Goal: Use online tool/utility: Use online tool/utility

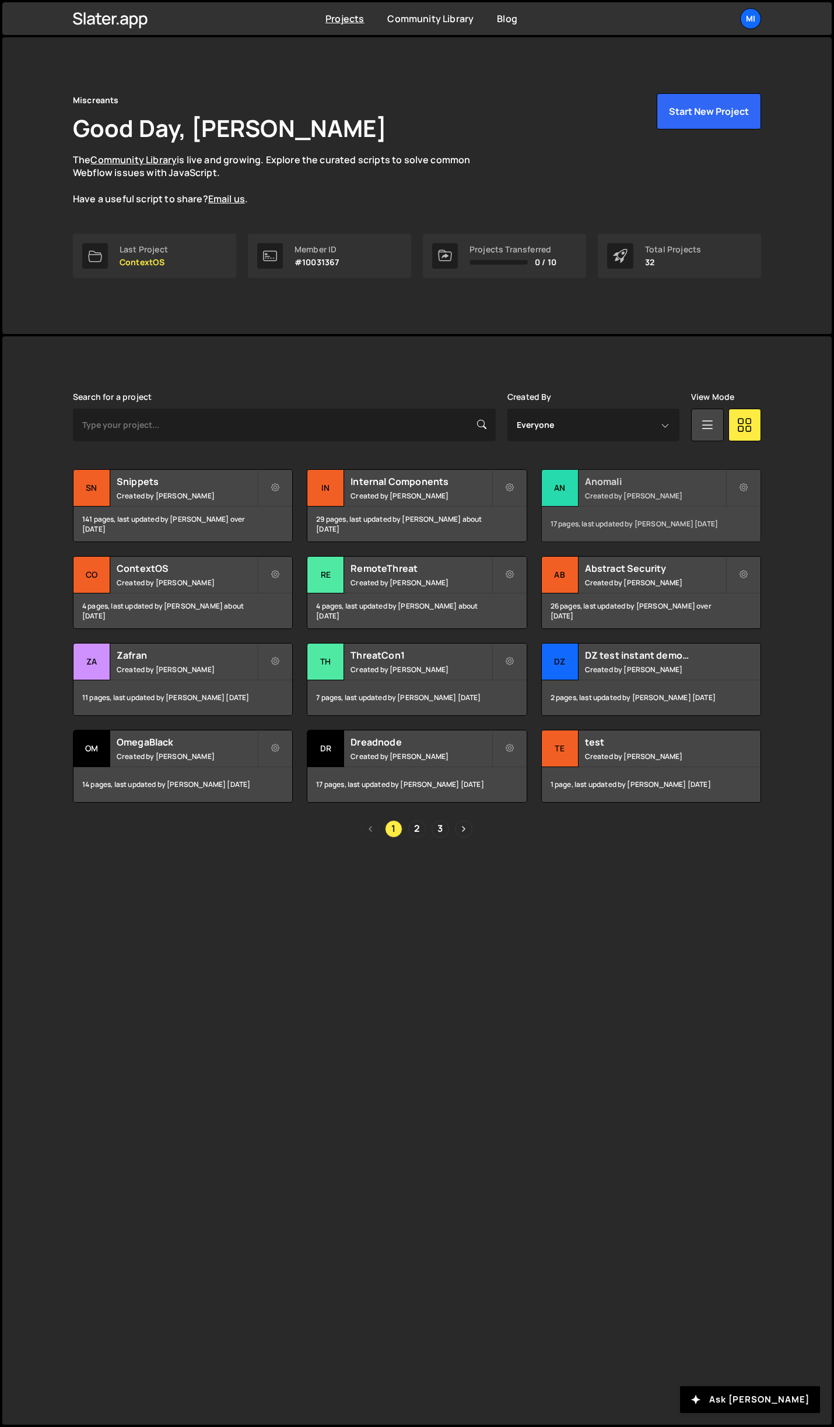
click at [641, 483] on h2 "Anomali" at bounding box center [655, 481] width 141 height 13
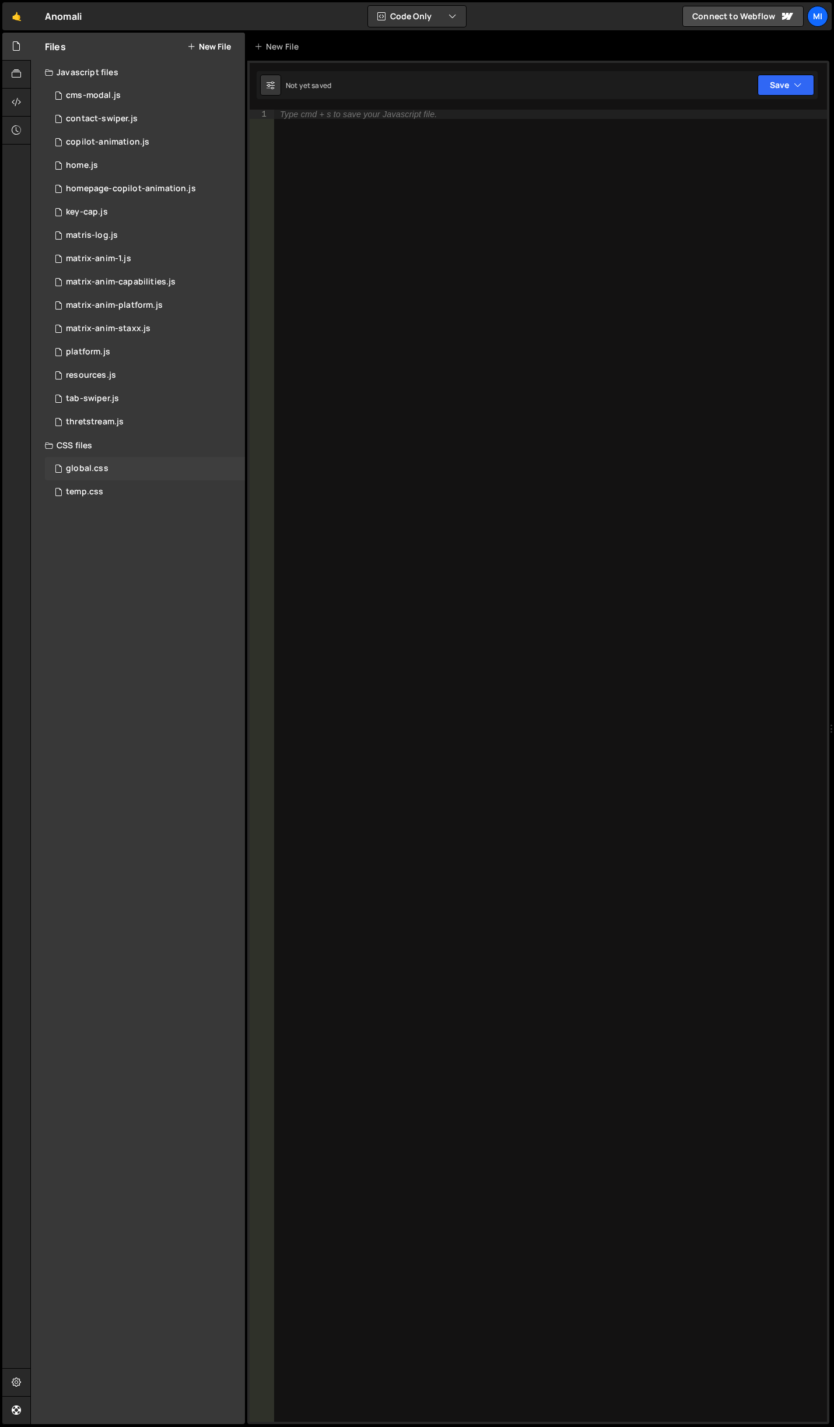
click at [104, 476] on div "global.css 0" at bounding box center [145, 468] width 200 height 23
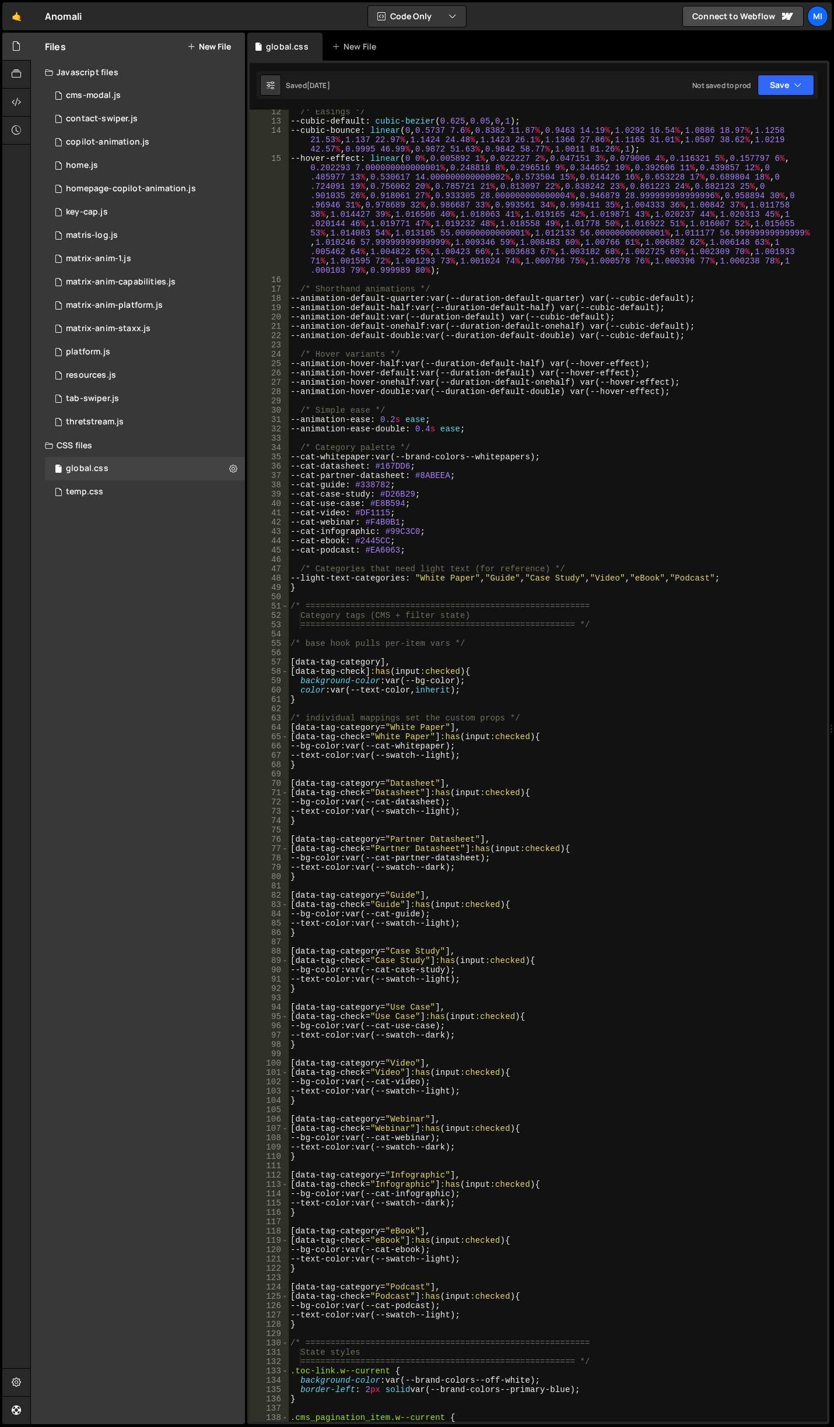
scroll to position [560, 0]
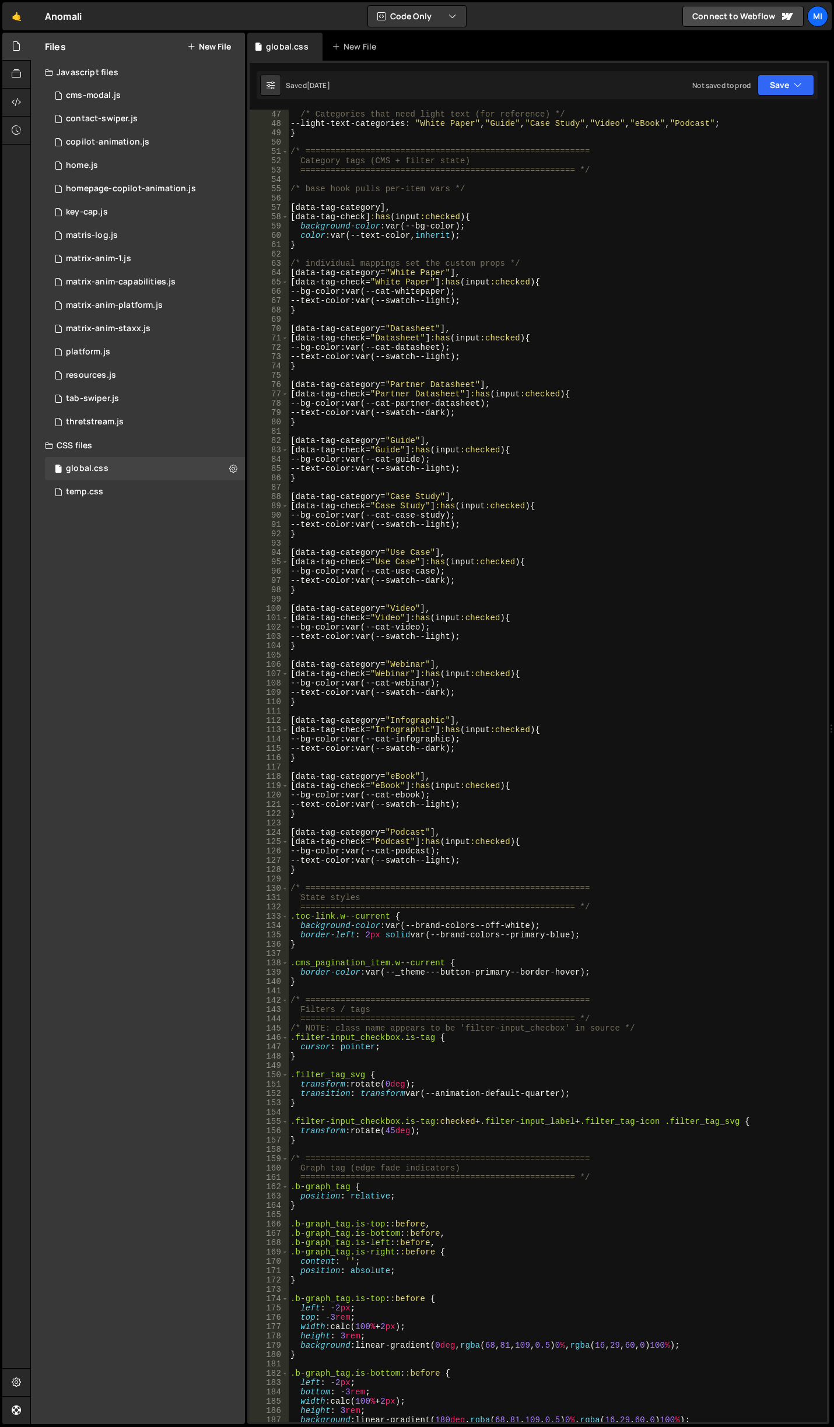
type textarea "--text-color: var(--swatch--light);"
click at [608, 353] on div "/* Categories that need light text (for reference) */ --light-text-categories :…" at bounding box center [555, 775] width 534 height 1331
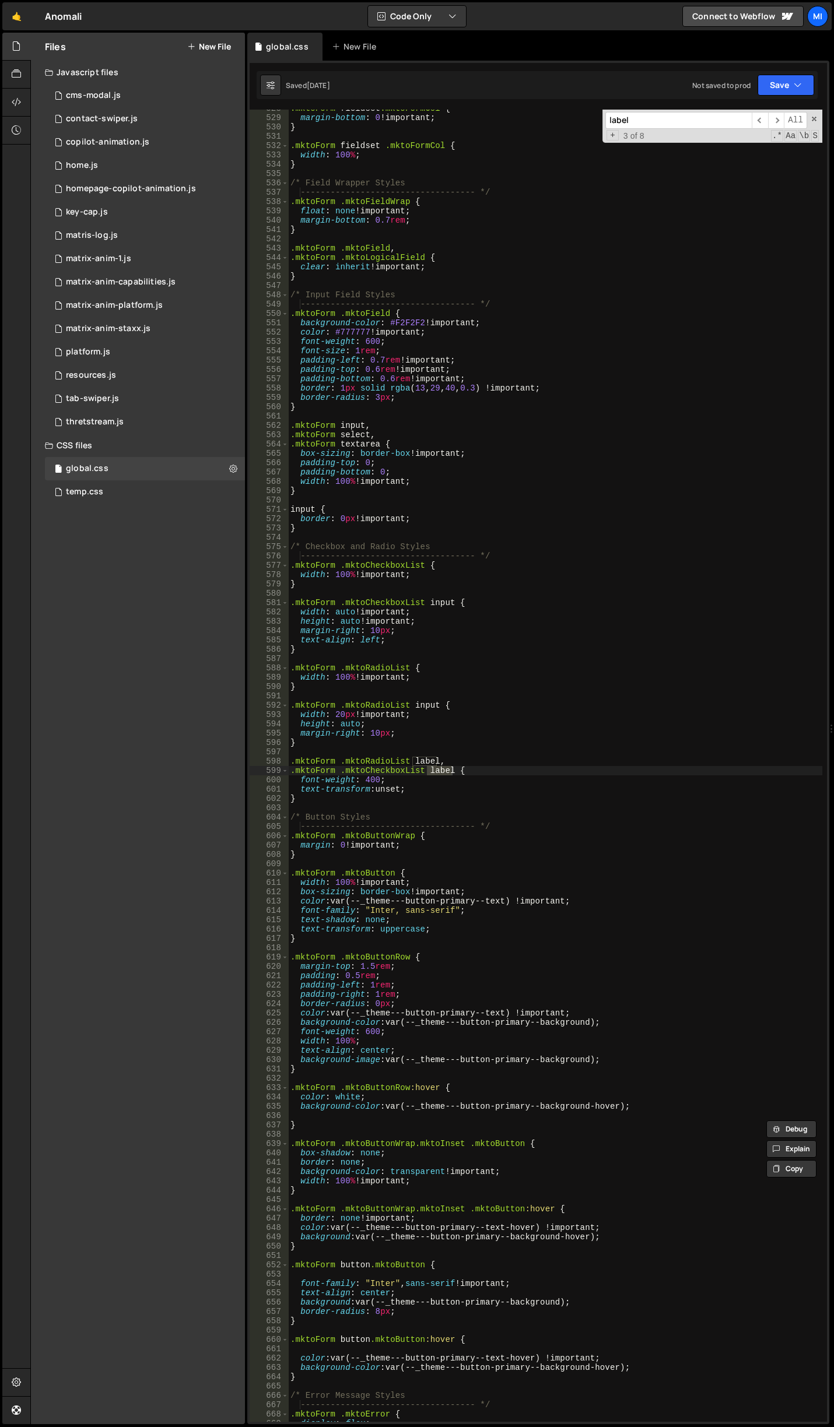
scroll to position [6098, 0]
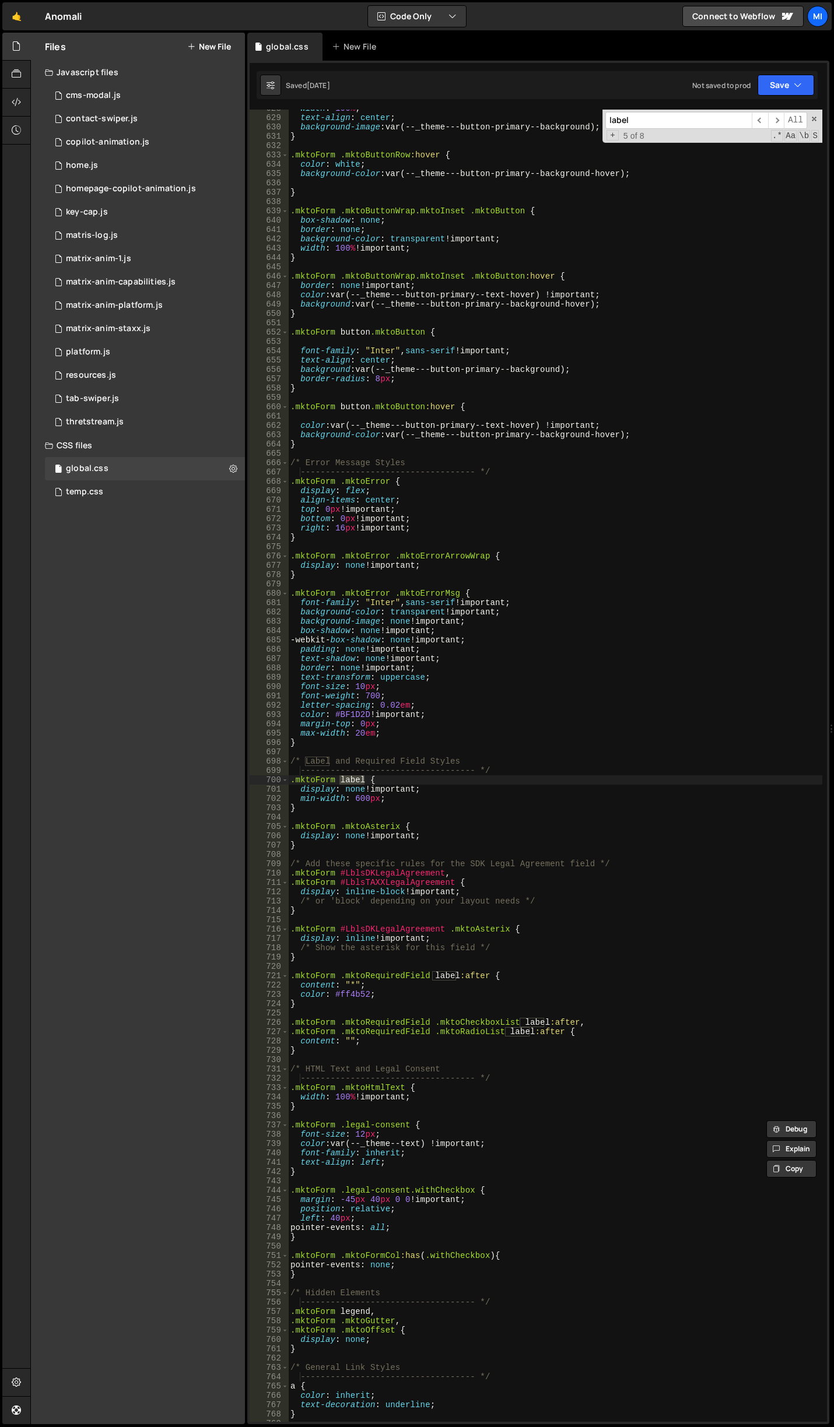
type input "label"
type textarea "display: none !important;"
drag, startPoint x: 429, startPoint y: 791, endPoint x: 295, endPoint y: 793, distance: 134.1
click at [295, 793] on div "width : 100 % ; text-align : center ; background-image : var(--_theme---button-…" at bounding box center [555, 769] width 534 height 1331
click at [490, 797] on div "width : 100 % ; text-align : center ; background-image : var(--_theme---button-…" at bounding box center [555, 769] width 534 height 1331
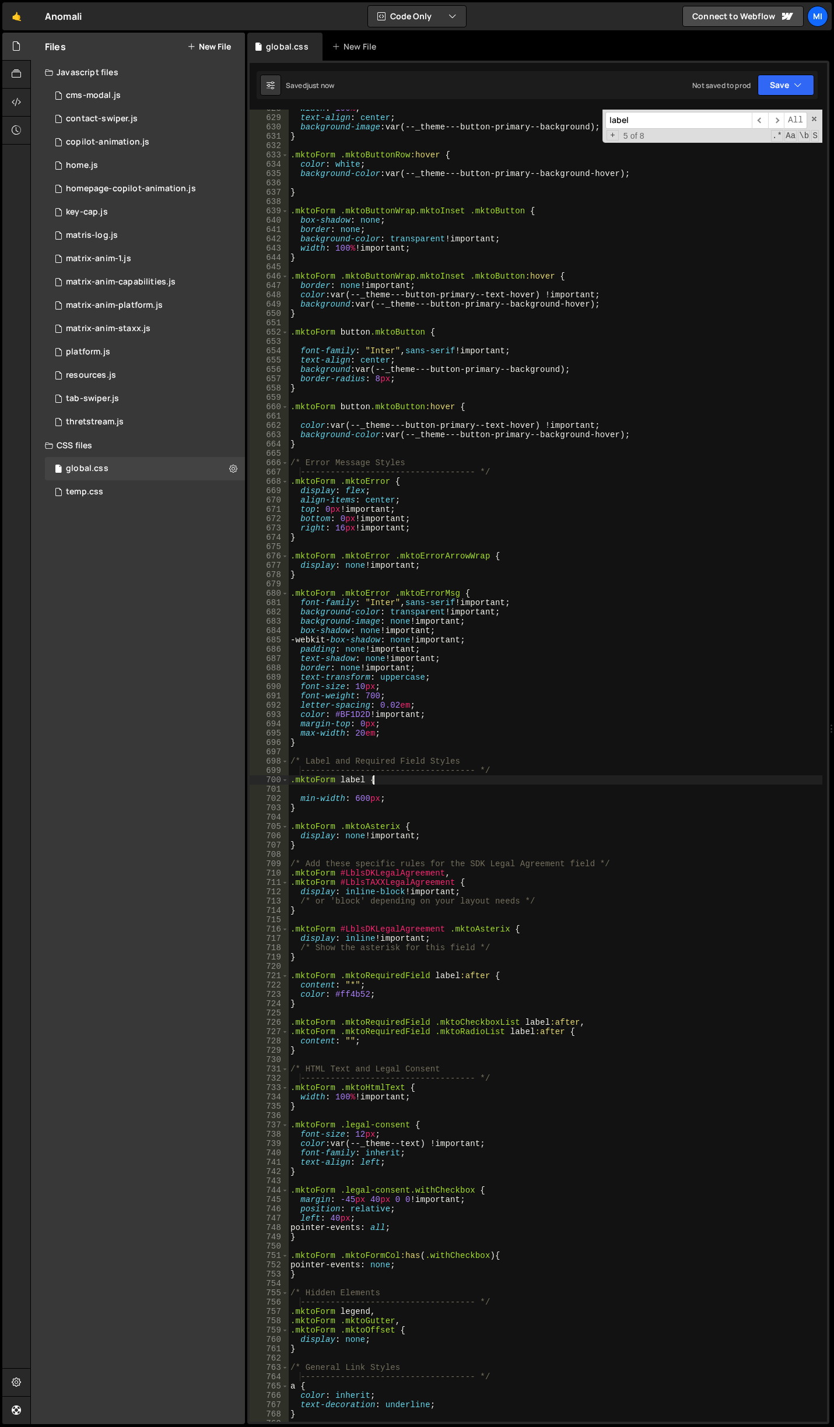
click at [485, 778] on div "width : 100 % ; text-align : center ; background-image : var(--_theme---button-…" at bounding box center [555, 769] width 534 height 1331
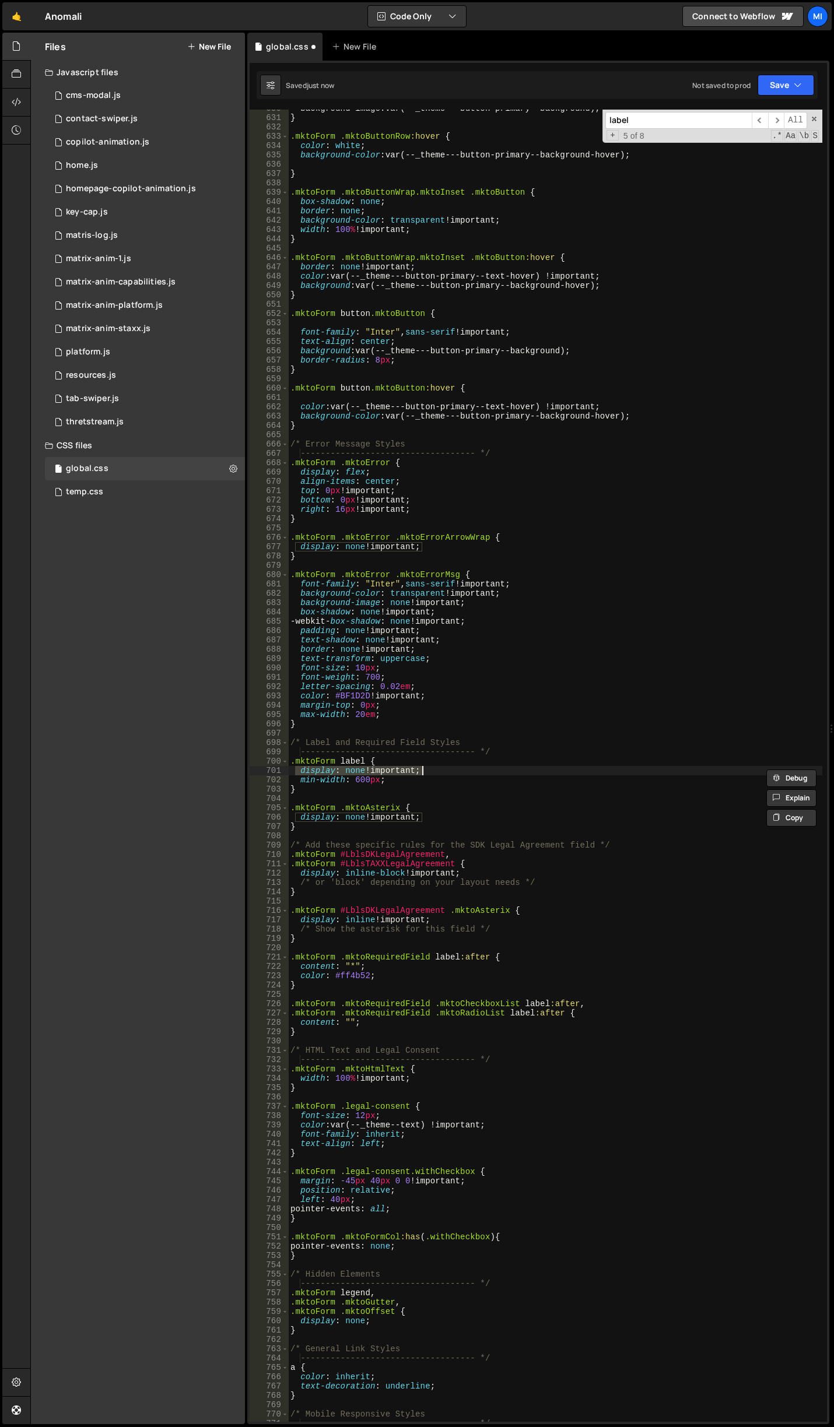
scroll to position [6117, 0]
click at [444, 741] on div "background-image : var(--_theme---button-primary--background) ; } .mktoForm .mk…" at bounding box center [555, 769] width 534 height 1331
click at [320, 789] on div "background-image : var(--_theme---button-primary--background) ; } .mktoForm .mk…" at bounding box center [555, 769] width 534 height 1331
type textarea "}"
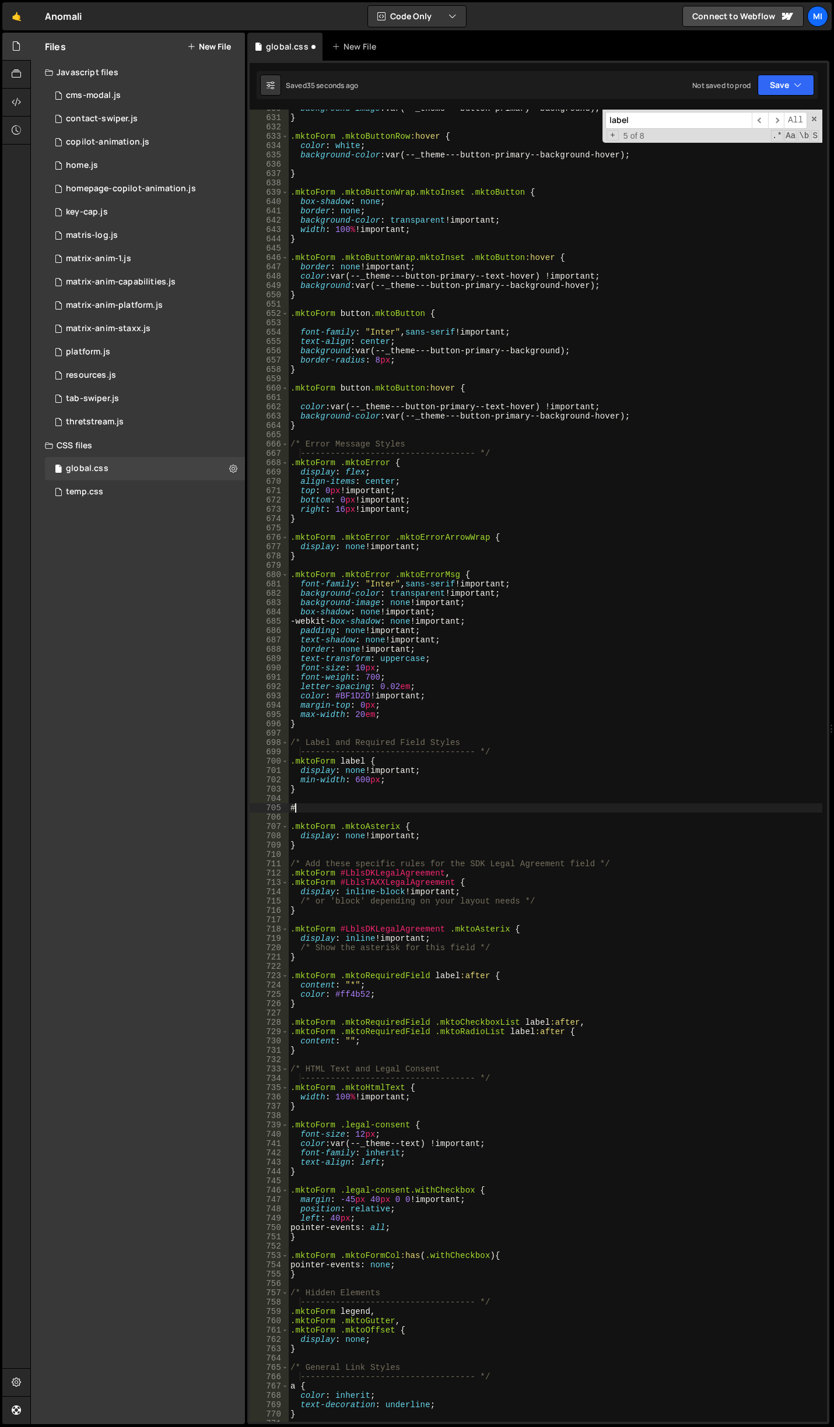
paste textarea "mktoForm_1272"
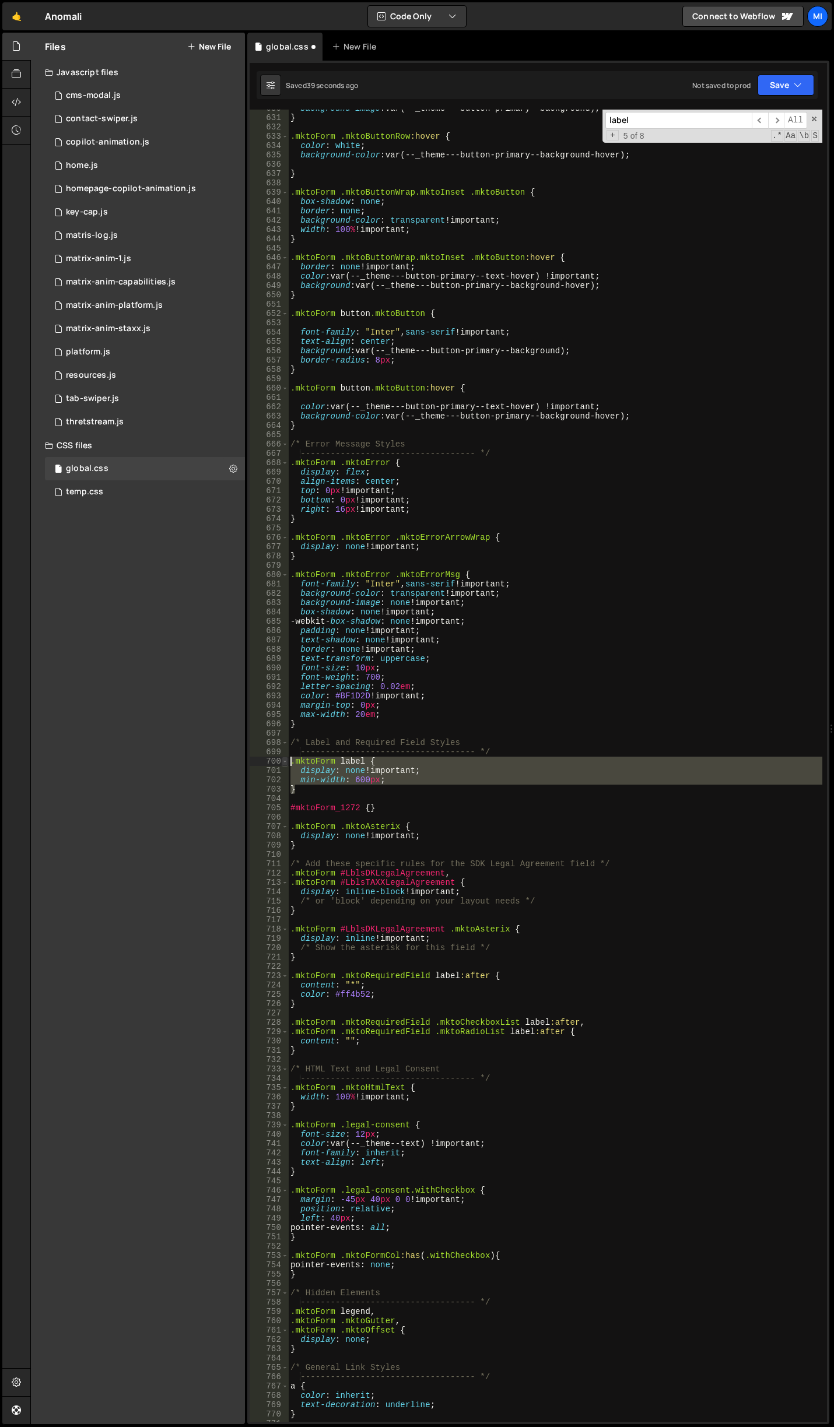
drag, startPoint x: 299, startPoint y: 789, endPoint x: 282, endPoint y: 764, distance: 29.9
click at [282, 764] on div "#mktoForm_1272 {} 630 631 632 633 634 635 636 637 638 639 640 641 642 643 644 6…" at bounding box center [538, 766] width 577 height 1312
type textarea ".mktoForm label { display: none !important;"
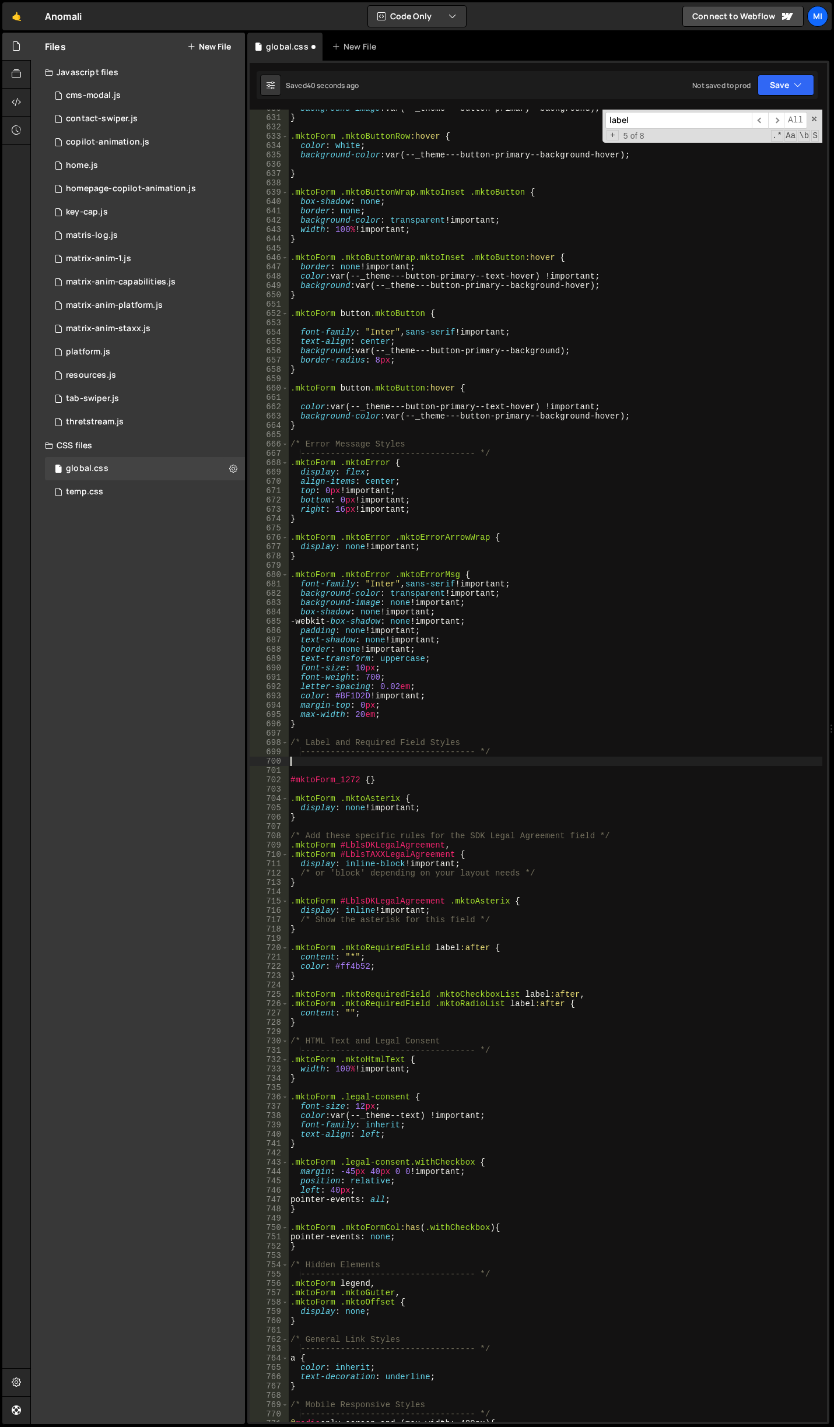
scroll to position [0, 0]
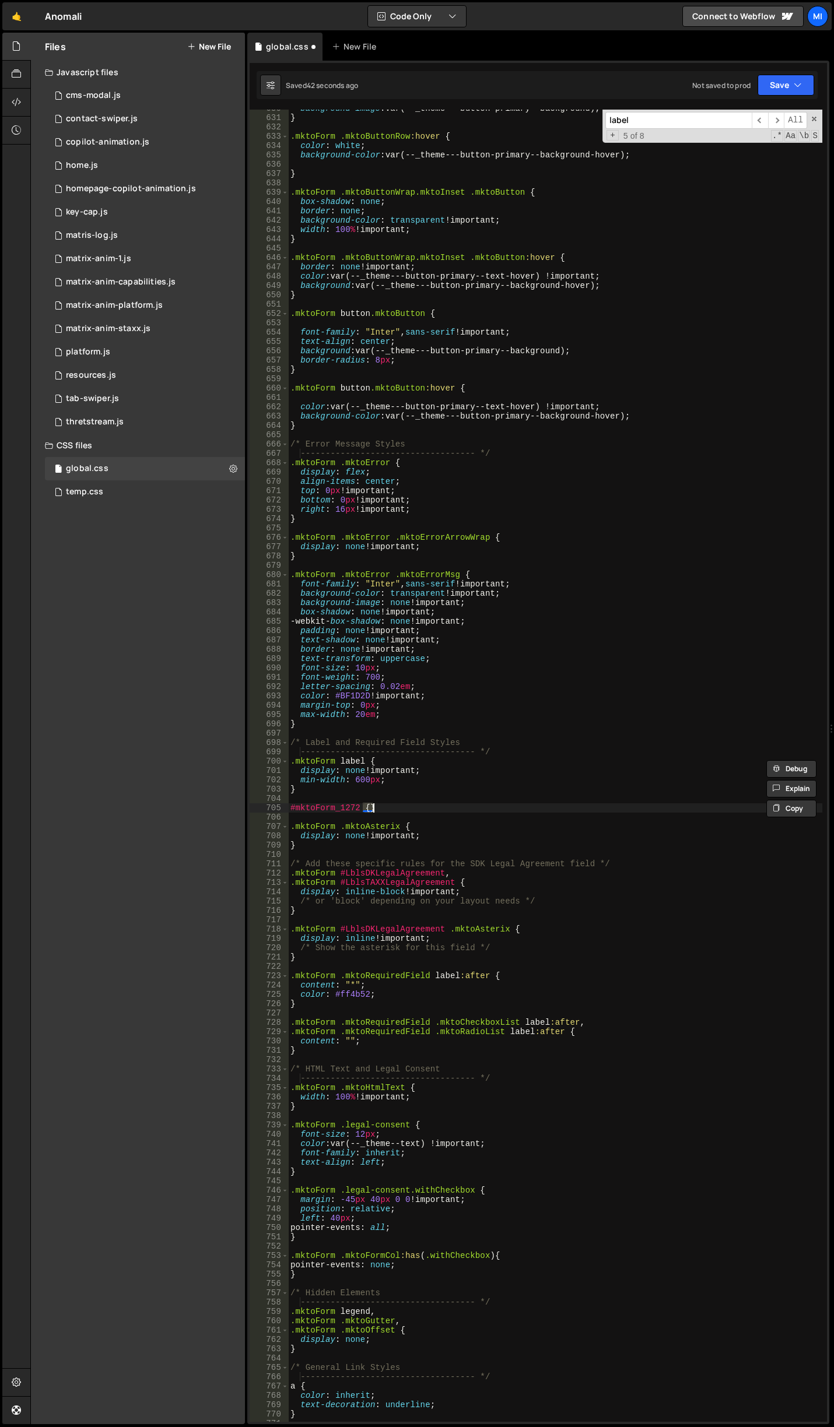
drag, startPoint x: 364, startPoint y: 805, endPoint x: 376, endPoint y: 807, distance: 11.9
click at [376, 807] on div "background-image : var(--_theme---button-primary--background) ; } .mktoForm .mk…" at bounding box center [555, 769] width 534 height 1331
paste textarea
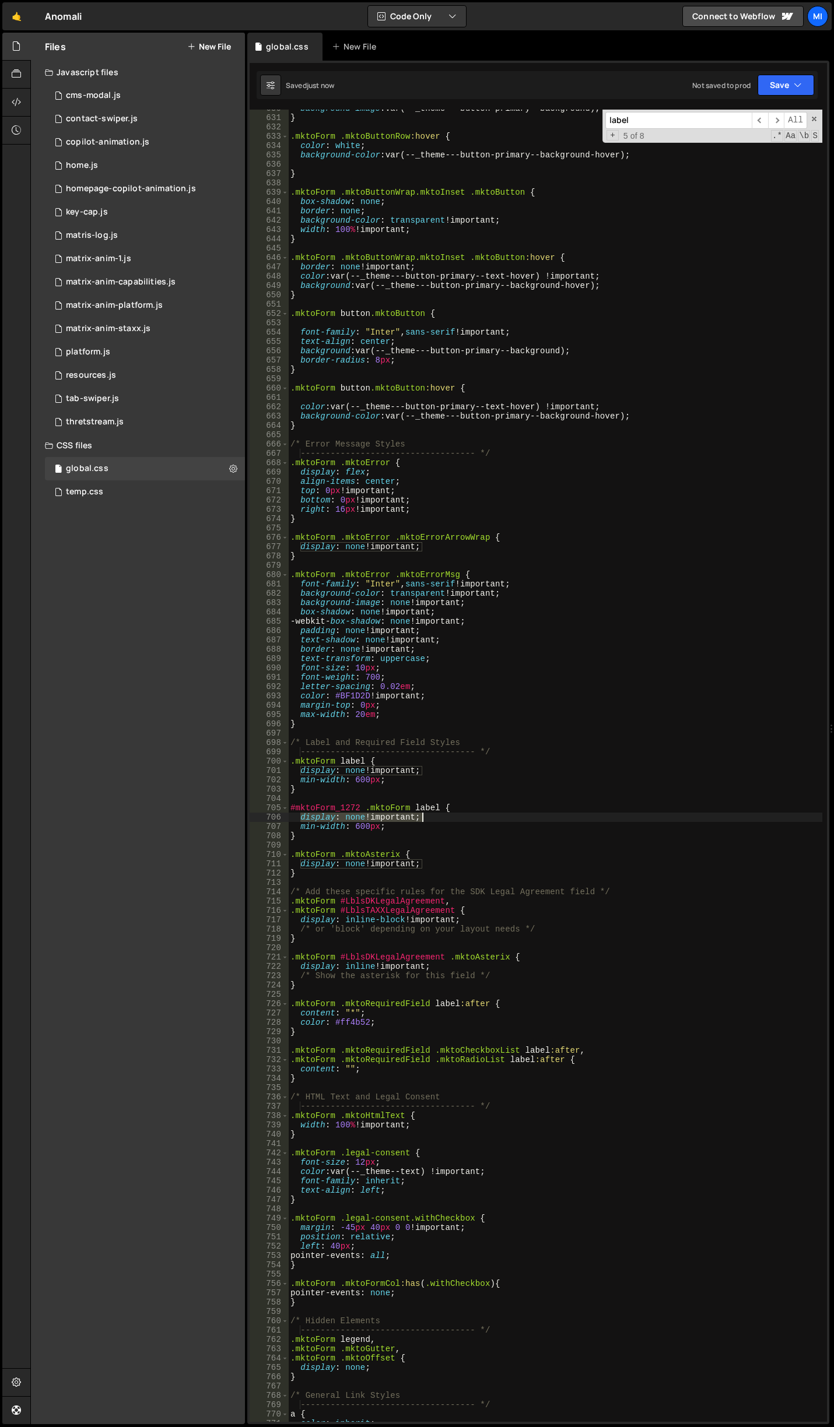
drag, startPoint x: 301, startPoint y: 819, endPoint x: 434, endPoint y: 814, distance: 133.0
click at [434, 814] on div "background-image : var(--_theme---button-primary--background) ; } .mktoForm .mk…" at bounding box center [555, 769] width 534 height 1331
type textarea "display: none !important;"
click at [411, 814] on div "background-image : var(--_theme---button-primary--background) ; } .mktoForm .mk…" at bounding box center [555, 769] width 534 height 1331
drag, startPoint x: 314, startPoint y: 838, endPoint x: 279, endPoint y: 807, distance: 46.7
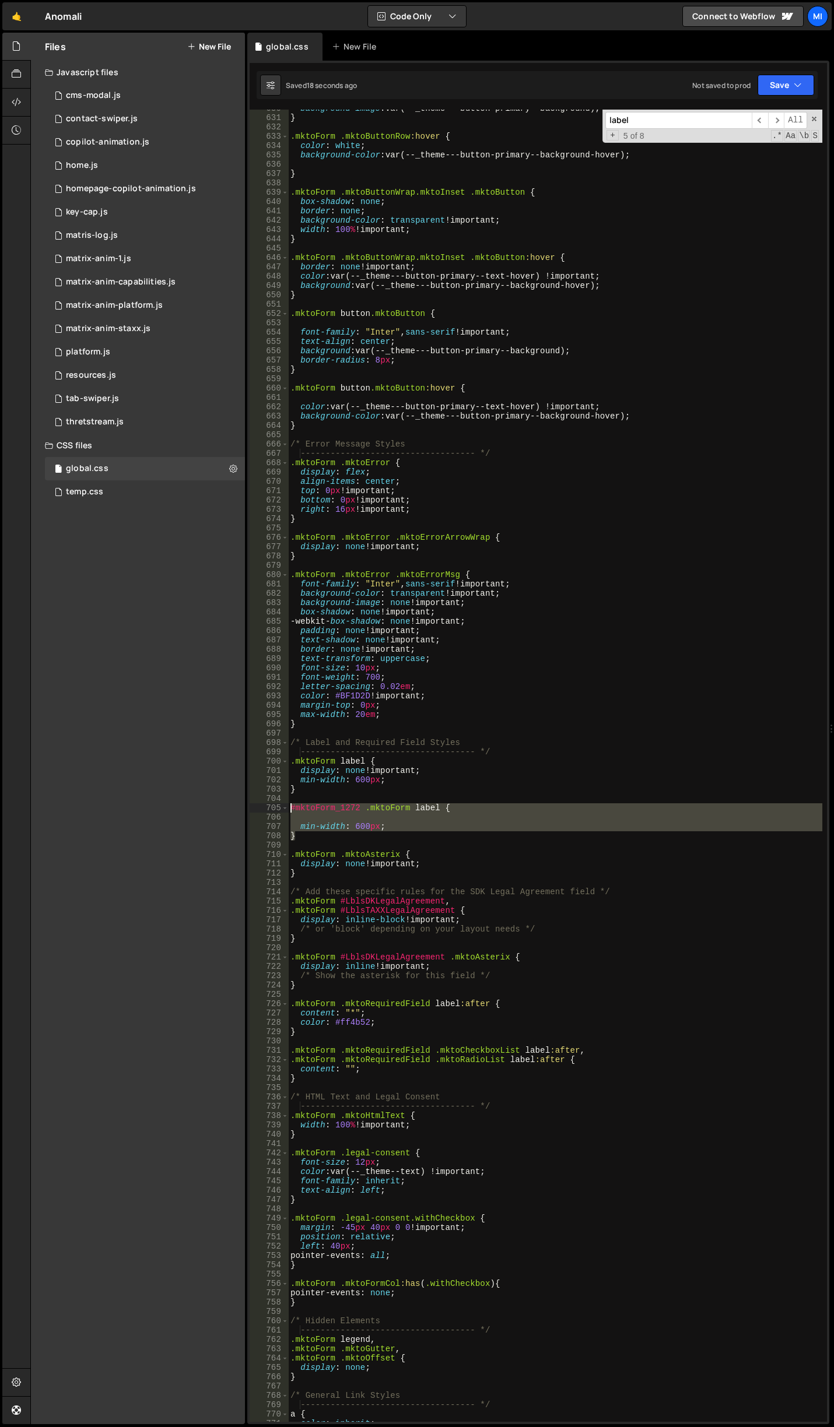
click at [279, 807] on div "630 631 632 633 634 635 636 637 638 639 640 641 642 643 644 645 646 647 648 649…" at bounding box center [538, 766] width 577 height 1312
type textarea "#mktoForm_1272 .mktoForm label {"
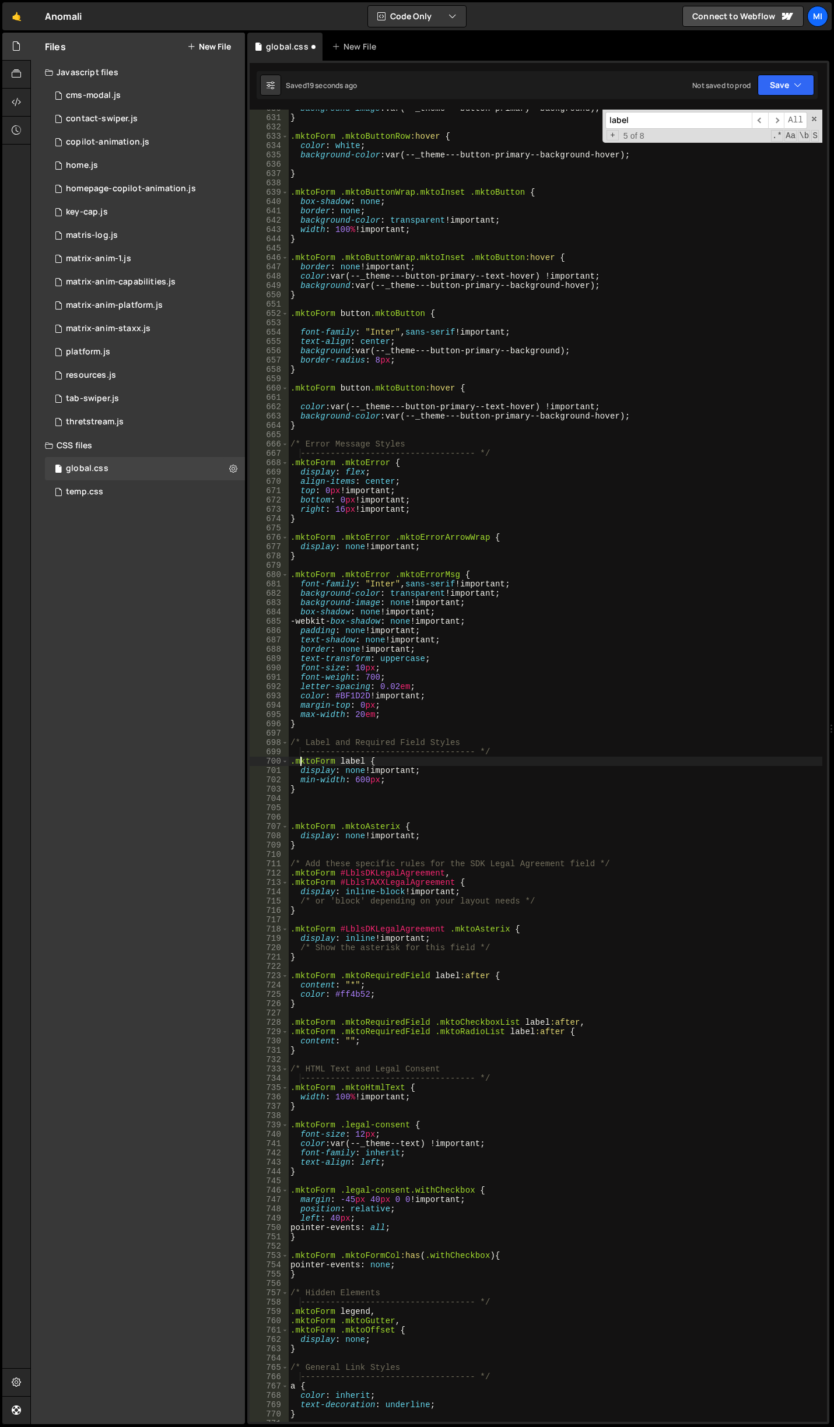
click at [298, 760] on div "background-image : var(--_theme---button-primary--background) ; } .mktoForm .mk…" at bounding box center [555, 769] width 534 height 1331
type textarea ".mktoForm label {"
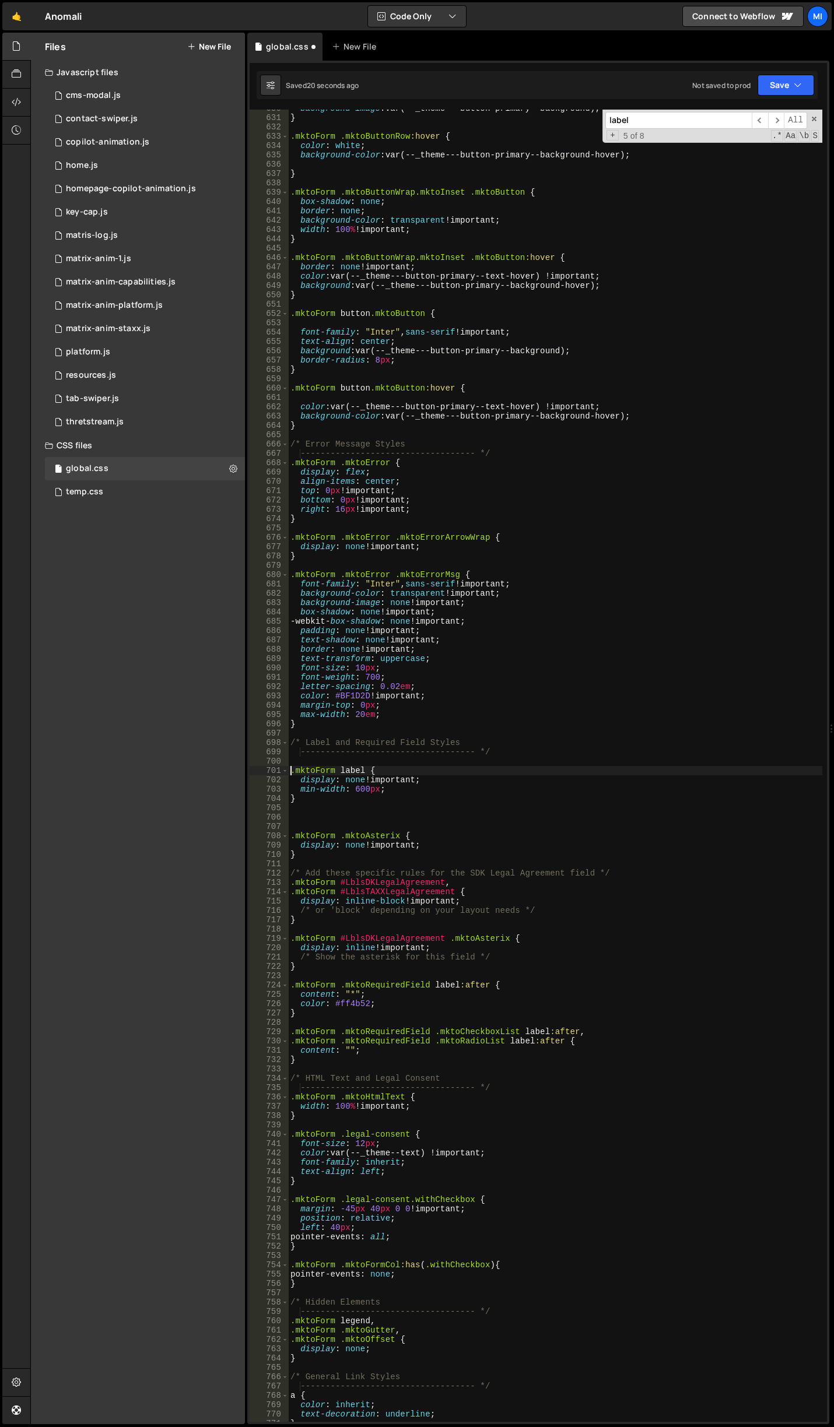
click at [303, 761] on div "background-image : var(--_theme---button-primary--background) ; } .mktoForm .mk…" at bounding box center [555, 769] width 534 height 1331
paste textarea "}"
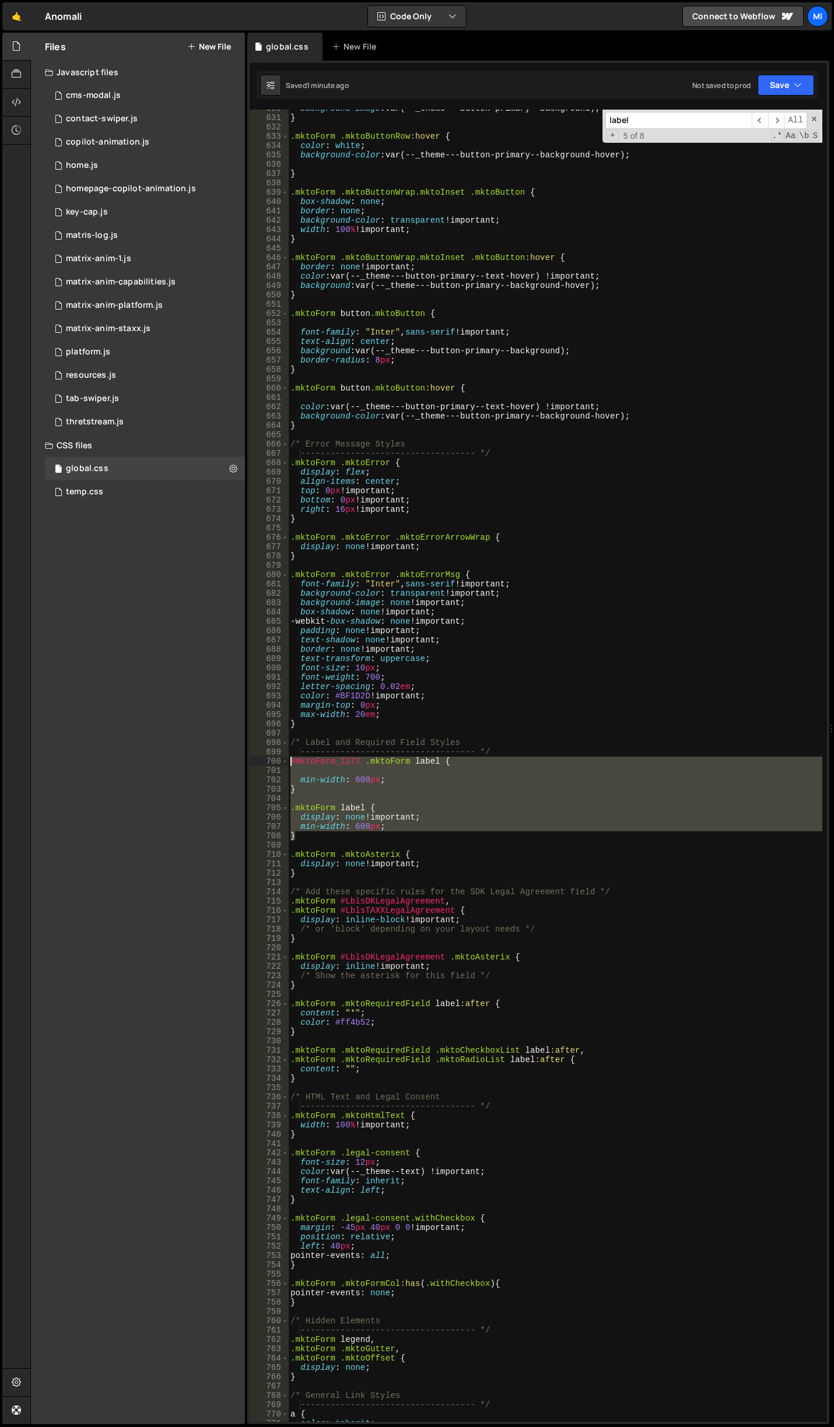
drag, startPoint x: 297, startPoint y: 837, endPoint x: 272, endPoint y: 761, distance: 80.6
click at [272, 761] on div "} 630 631 632 633 634 635 636 637 638 639 640 641 642 643 644 645 646 647 648 6…" at bounding box center [538, 766] width 577 height 1312
click at [315, 840] on div "background-image : var(--_theme---button-primary--background) ; } .mktoForm .mk…" at bounding box center [555, 766] width 534 height 1312
drag, startPoint x: 310, startPoint y: 840, endPoint x: 265, endPoint y: 766, distance: 87.1
click at [265, 766] on div "} 630 631 632 633 634 635 636 637 638 639 640 641 642 643 644 645 646 647 648 6…" at bounding box center [538, 766] width 577 height 1312
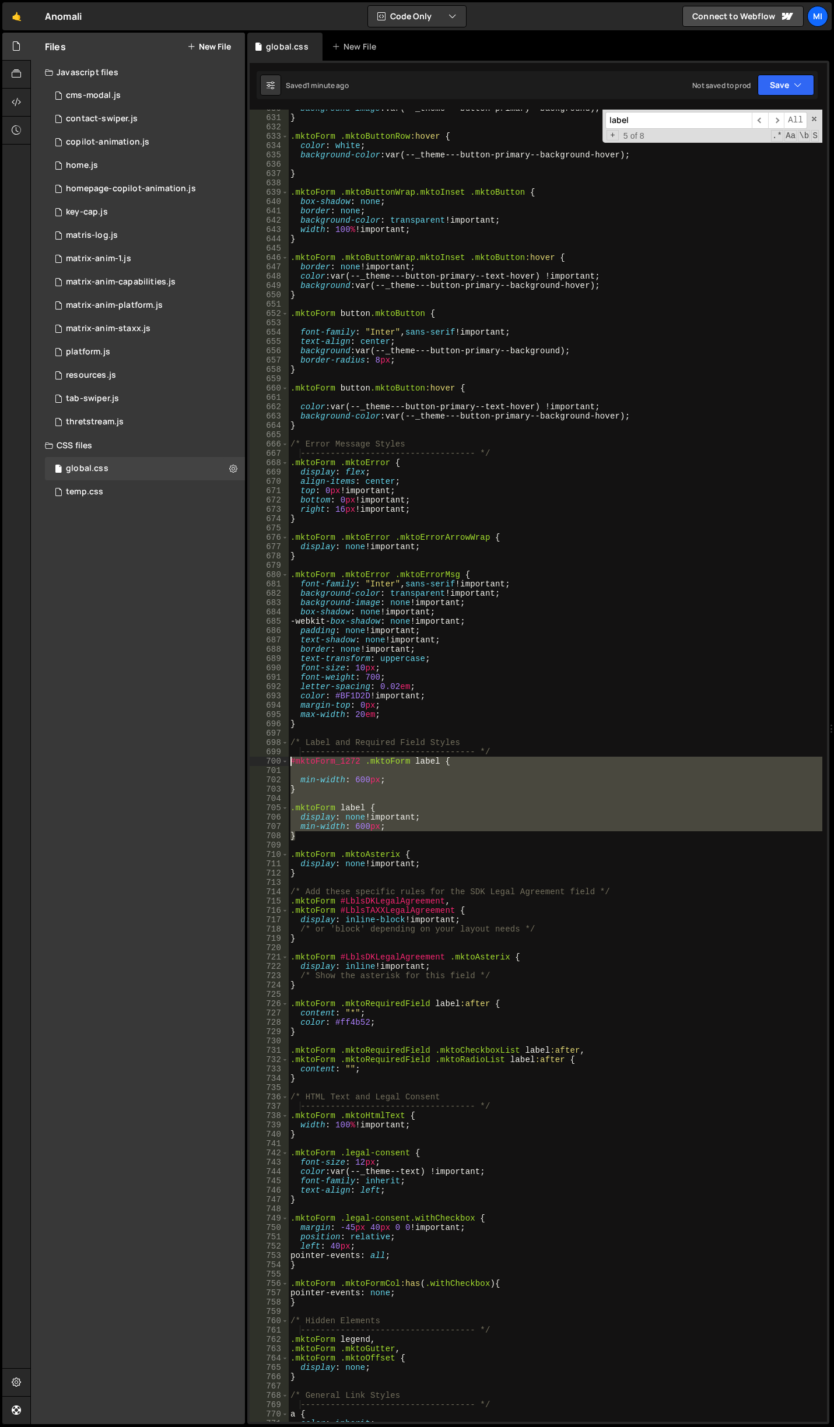
paste textarea "}"
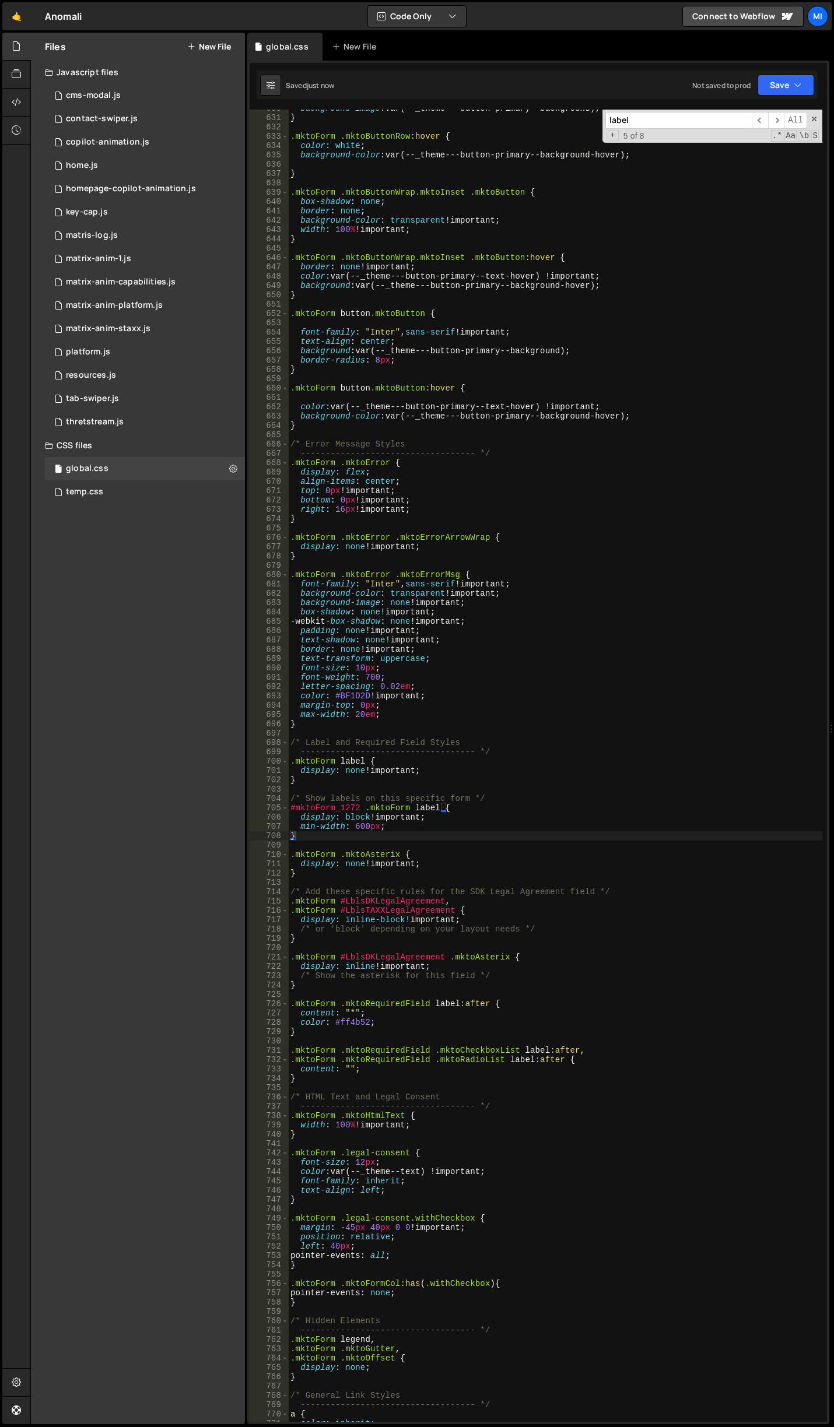
click at [672, 802] on div "background-image : var(--_theme---button-primary--background) ; } .mktoForm .mk…" at bounding box center [555, 769] width 534 height 1331
click at [447, 831] on div "background-image : var(--_theme---button-primary--background) ; } .mktoForm .mk…" at bounding box center [555, 769] width 534 height 1331
drag, startPoint x: 343, startPoint y: 921, endPoint x: 403, endPoint y: 921, distance: 59.5
click at [403, 921] on div "background-image : var(--_theme---button-primary--background) ; } .mktoForm .mk…" at bounding box center [555, 769] width 534 height 1331
drag, startPoint x: 345, startPoint y: 820, endPoint x: 370, endPoint y: 819, distance: 24.5
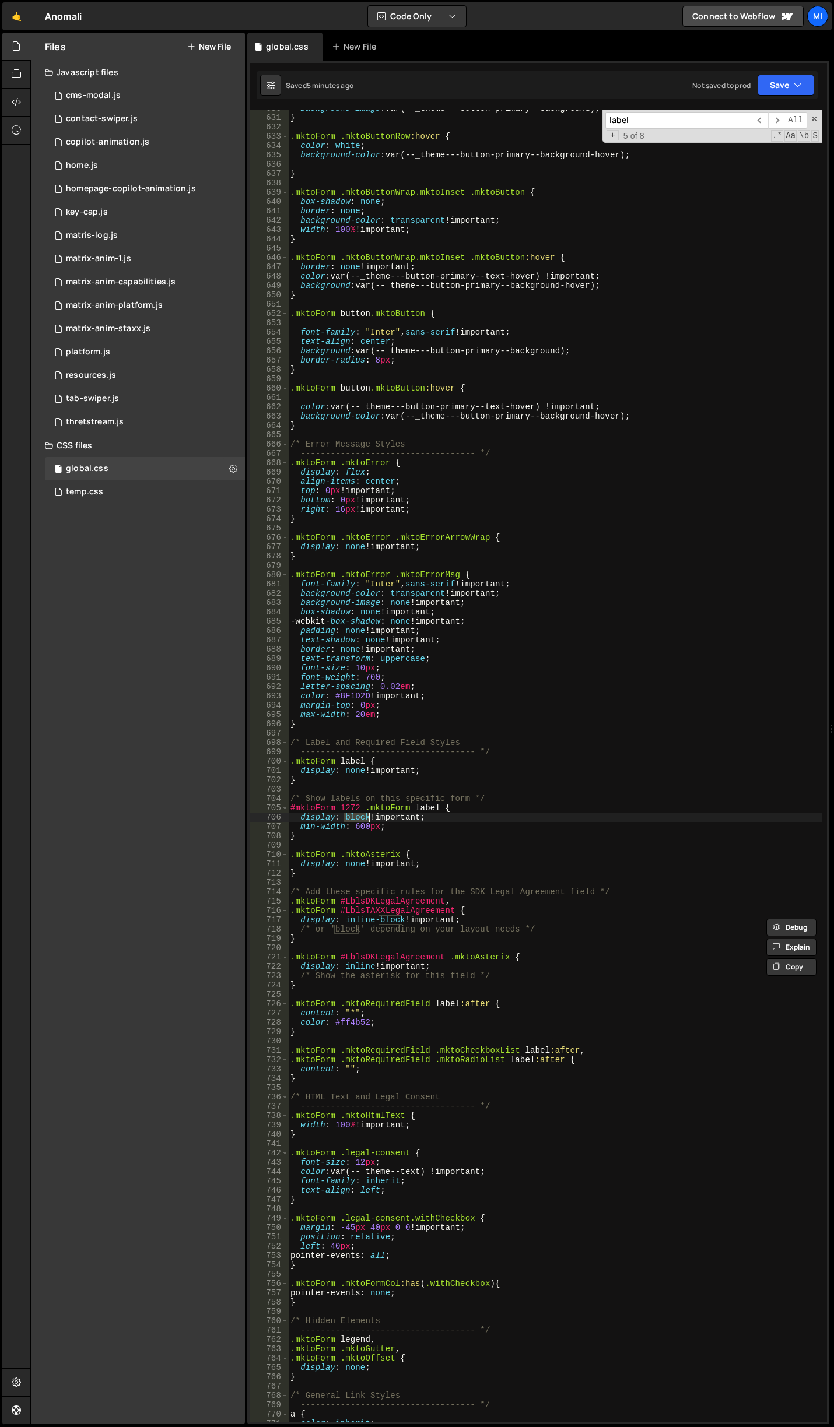
click at [370, 819] on div "background-image : var(--_theme---button-primary--background) ; } .mktoForm .mk…" at bounding box center [555, 769] width 534 height 1331
paste textarea "inline-"
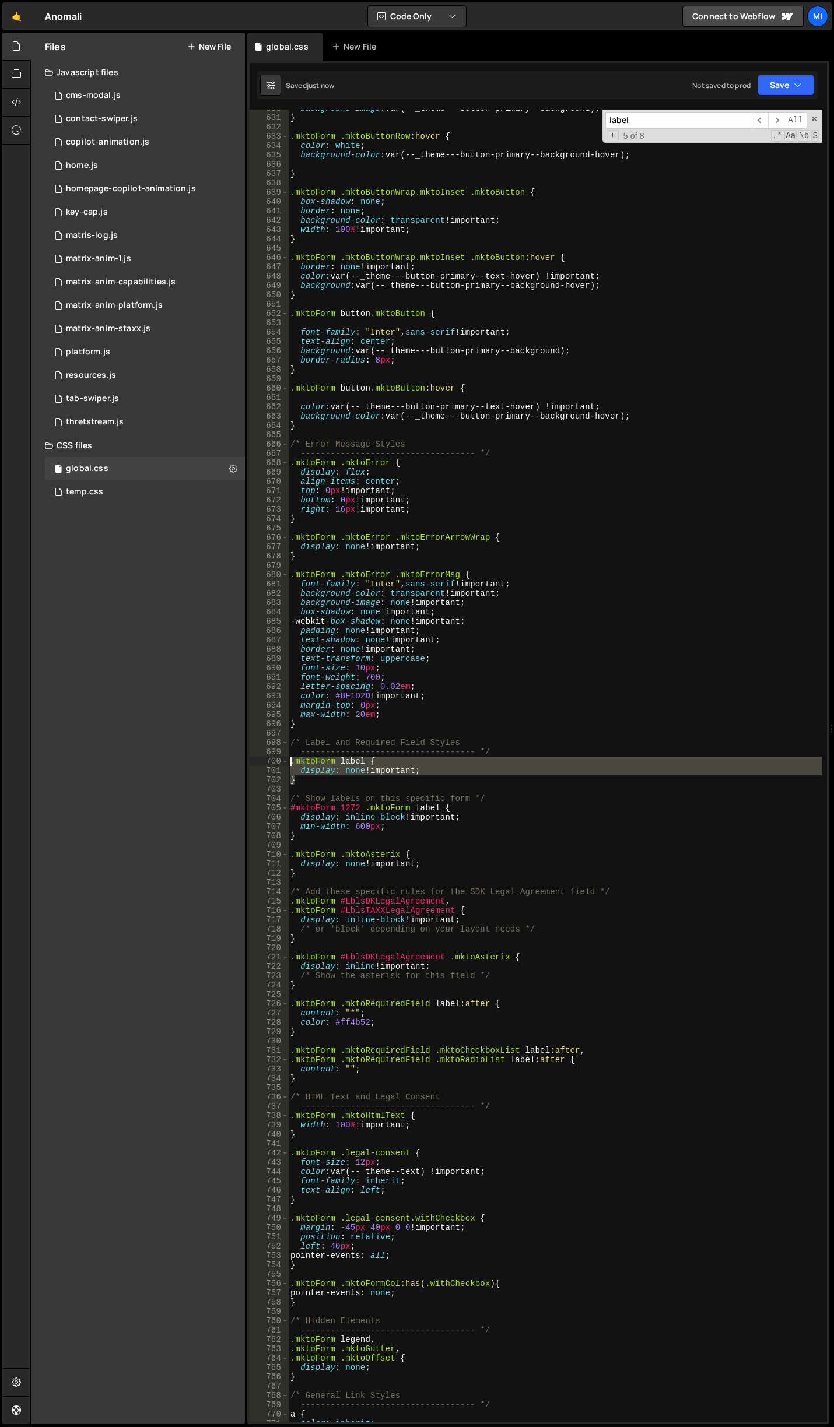
drag, startPoint x: 296, startPoint y: 782, endPoint x: 261, endPoint y: 757, distance: 43.9
click at [261, 757] on div "display: inline-block !important; 630 631 632 633 634 635 636 637 638 639 640 6…" at bounding box center [538, 766] width 577 height 1312
type textarea ".mktoForm label { display: none !important;"
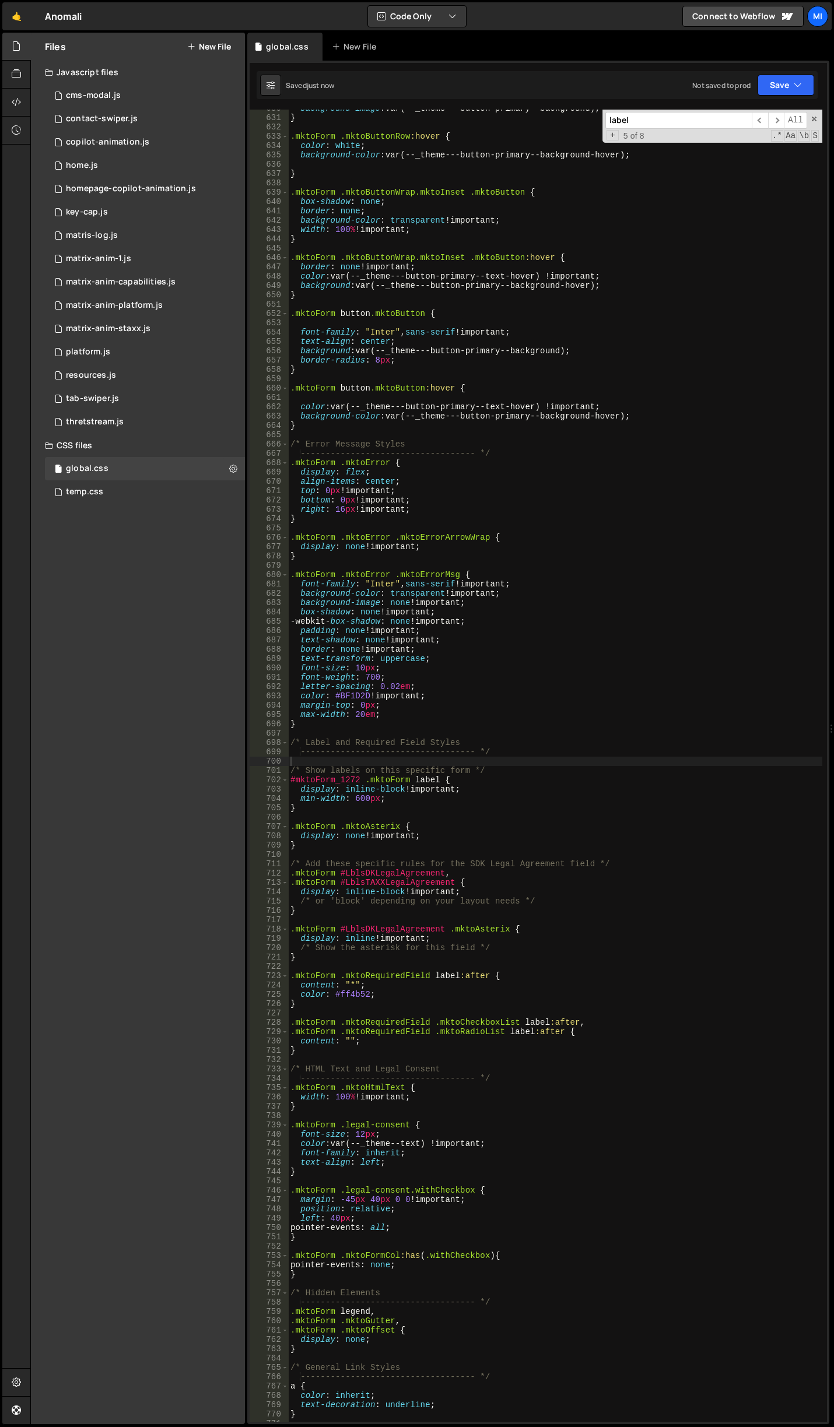
click at [537, 798] on div "background-image : var(--_theme---button-primary--background) ; } .mktoForm .mk…" at bounding box center [555, 769] width 534 height 1331
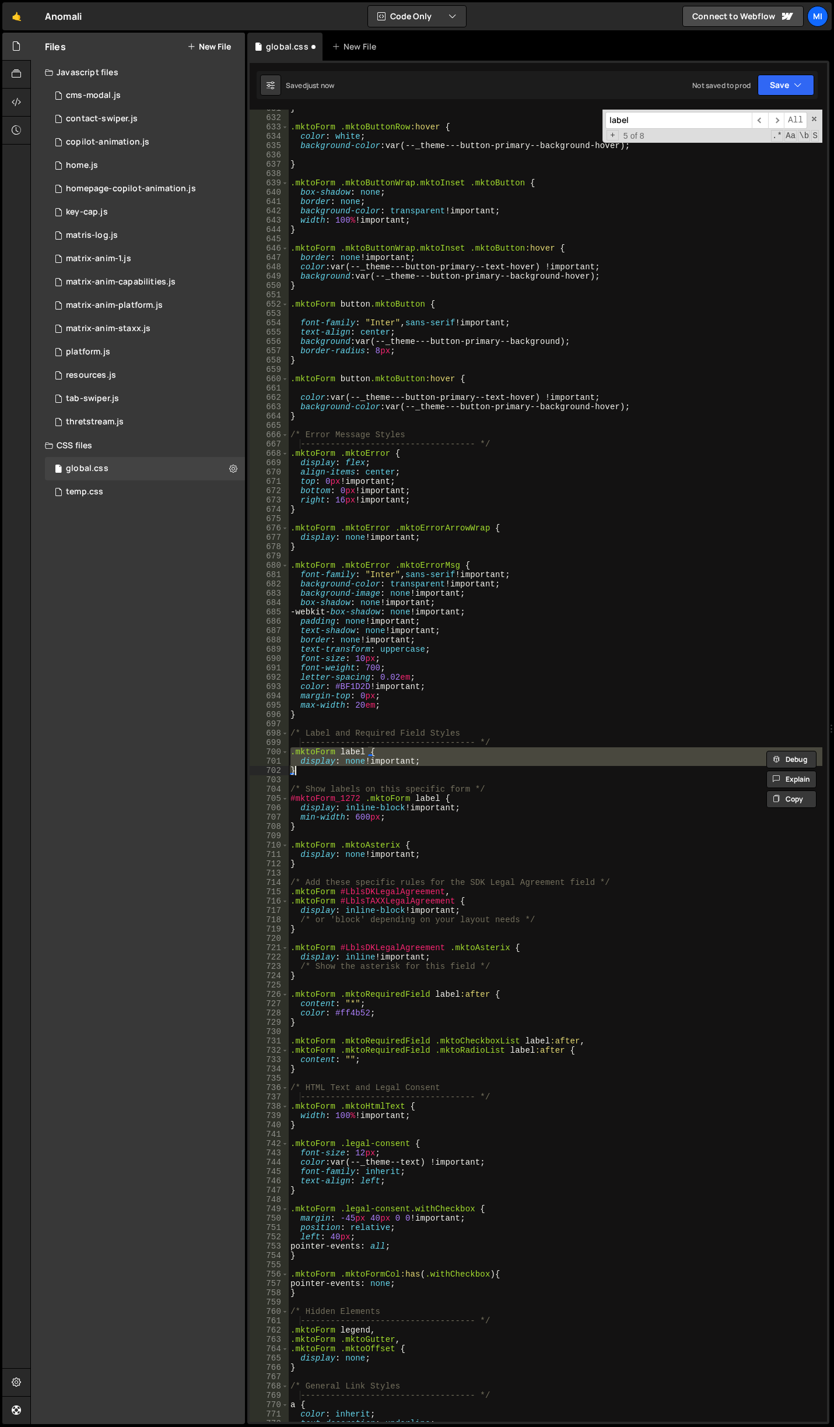
scroll to position [6126, 0]
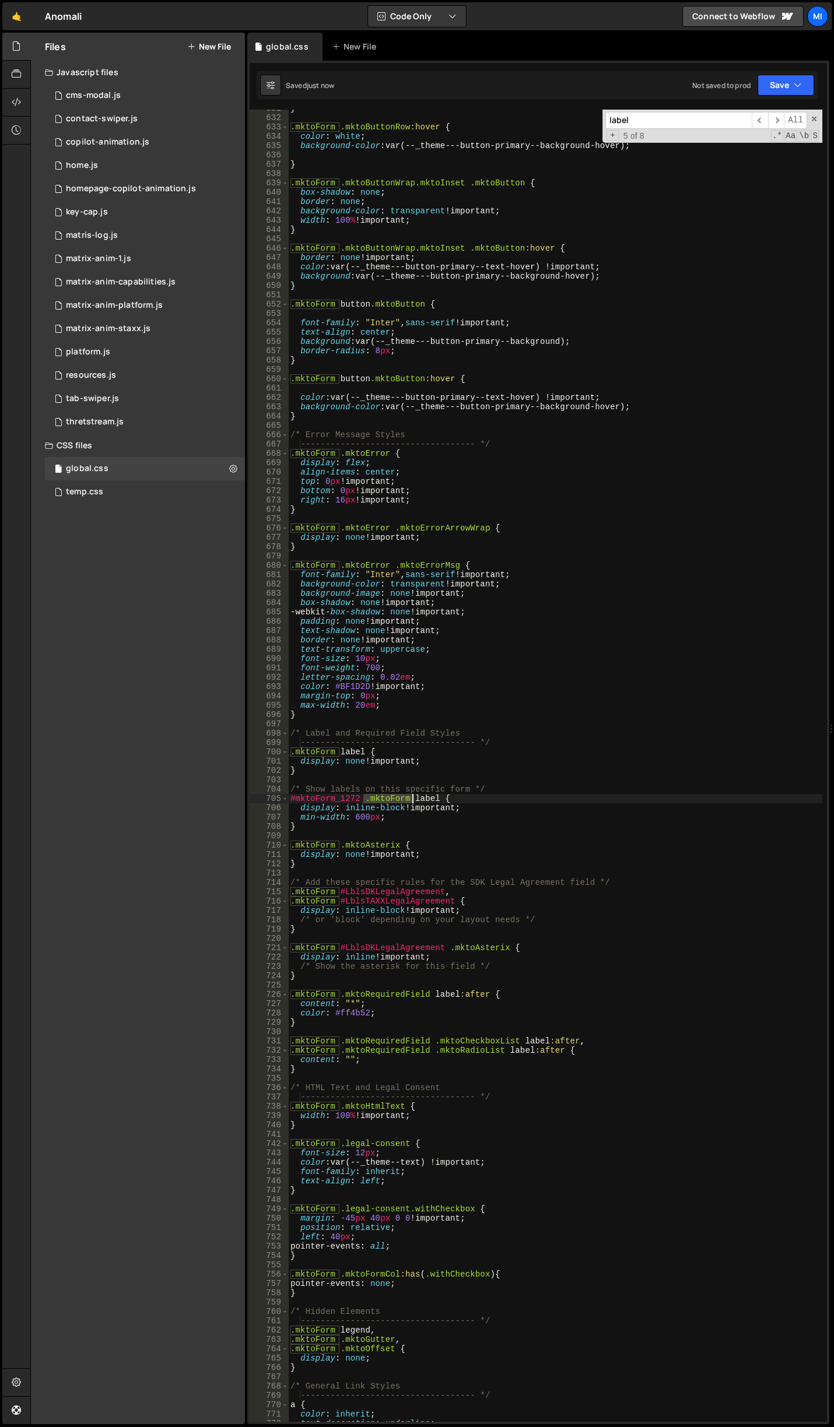
drag, startPoint x: 364, startPoint y: 801, endPoint x: 410, endPoint y: 796, distance: 45.8
click at [410, 796] on div "} .mktoForm .mktoButtonRow :hover { color : white ; background-color : var(--_t…" at bounding box center [555, 769] width 534 height 1331
click at [398, 822] on div "} .mktoForm .mktoButtonRow :hover { color : white ; background-color : var(--_t…" at bounding box center [555, 769] width 534 height 1331
click at [403, 815] on div "} .mktoForm .mktoButtonRow :hover { color : white ; background-color : var(--_t…" at bounding box center [555, 769] width 534 height 1331
drag, startPoint x: 296, startPoint y: 573, endPoint x: 554, endPoint y: 571, distance: 258.3
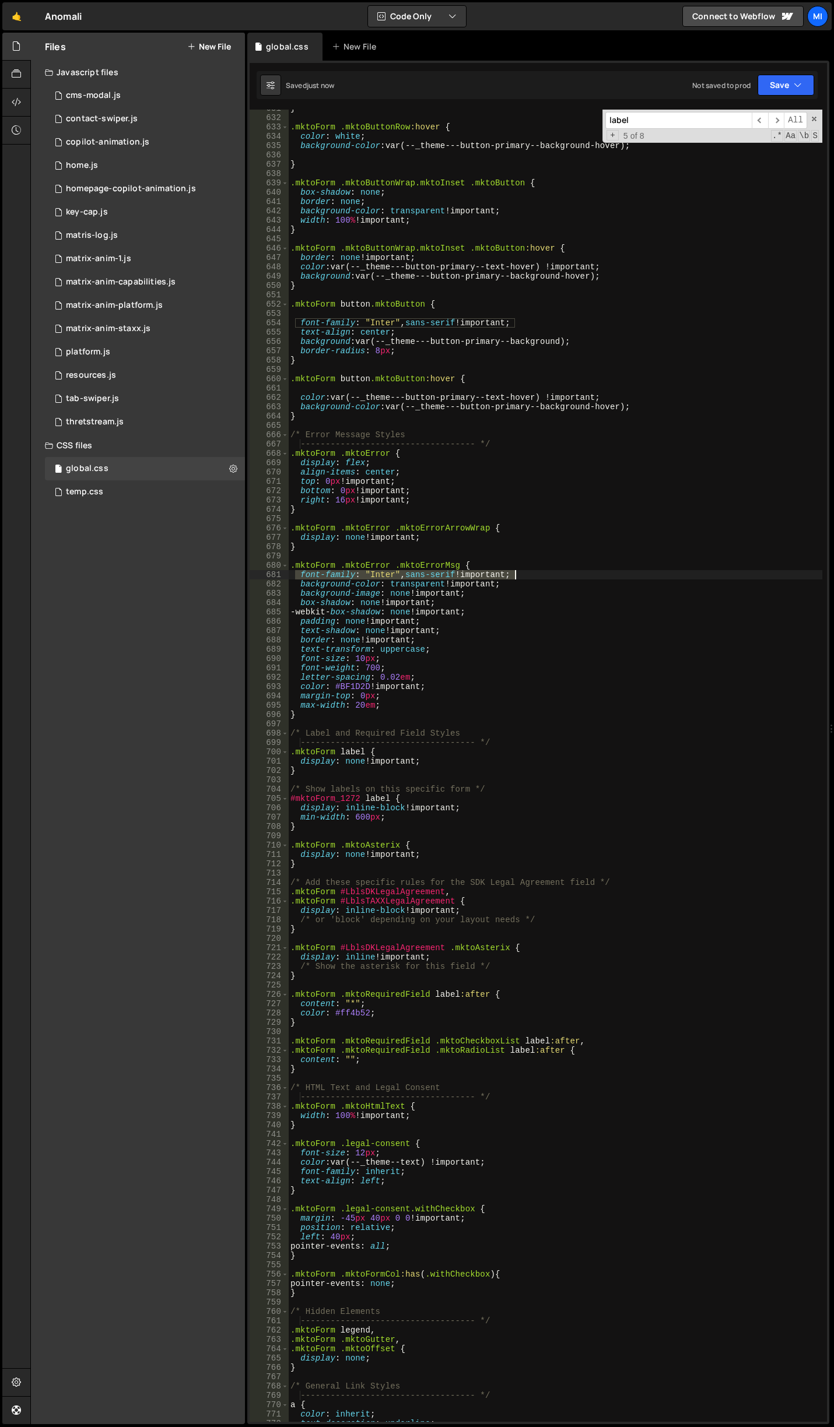
click at [554, 571] on div "} .mktoForm .mktoButtonRow :hover { color : white ; background-color : var(--_t…" at bounding box center [555, 769] width 534 height 1331
click at [441, 809] on div "} .mktoForm .mktoButtonRow :hover { color : white ; background-color : var(--_t…" at bounding box center [555, 769] width 534 height 1331
click at [439, 817] on div "} .mktoForm .mktoButtonRow :hover { color : white ; background-color : var(--_t…" at bounding box center [555, 769] width 534 height 1331
type textarea "min-width: 600px;"
paste textarea "font-family: "Inter", sans-serif !important;"
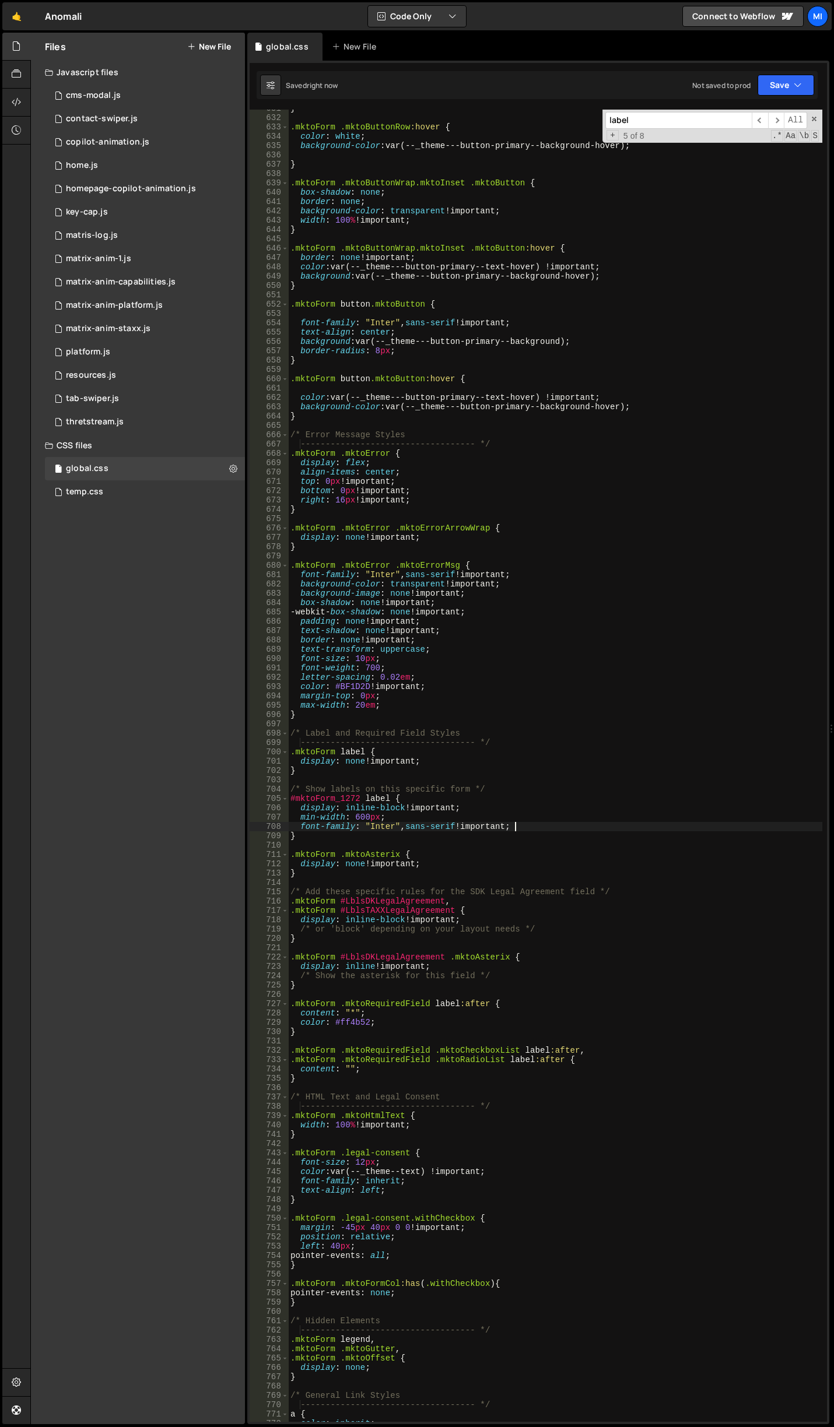
type textarea "font-family: "Inter", sans-serif !important;"
click at [538, 827] on div "} .mktoForm .mktoButtonRow :hover { color : white ; background-color : var(--_t…" at bounding box center [555, 769] width 534 height 1331
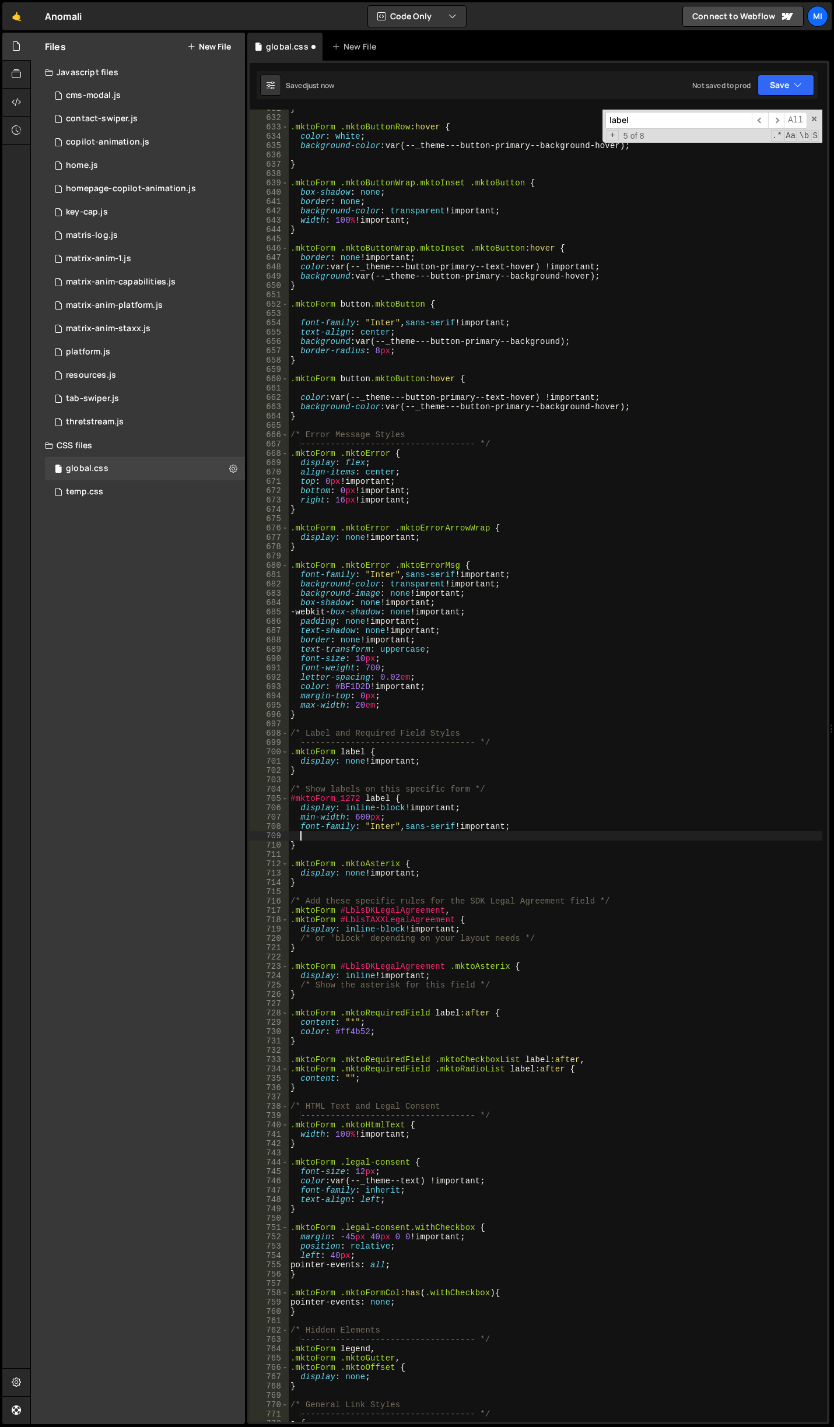
scroll to position [0, 1]
type textarea ","
type textarea "margin-bottom: 0.25rem;"
click at [440, 855] on div "} .mktoForm .mktoButtonRow :hover { color : white ; background-color : var(--_t…" at bounding box center [555, 769] width 534 height 1331
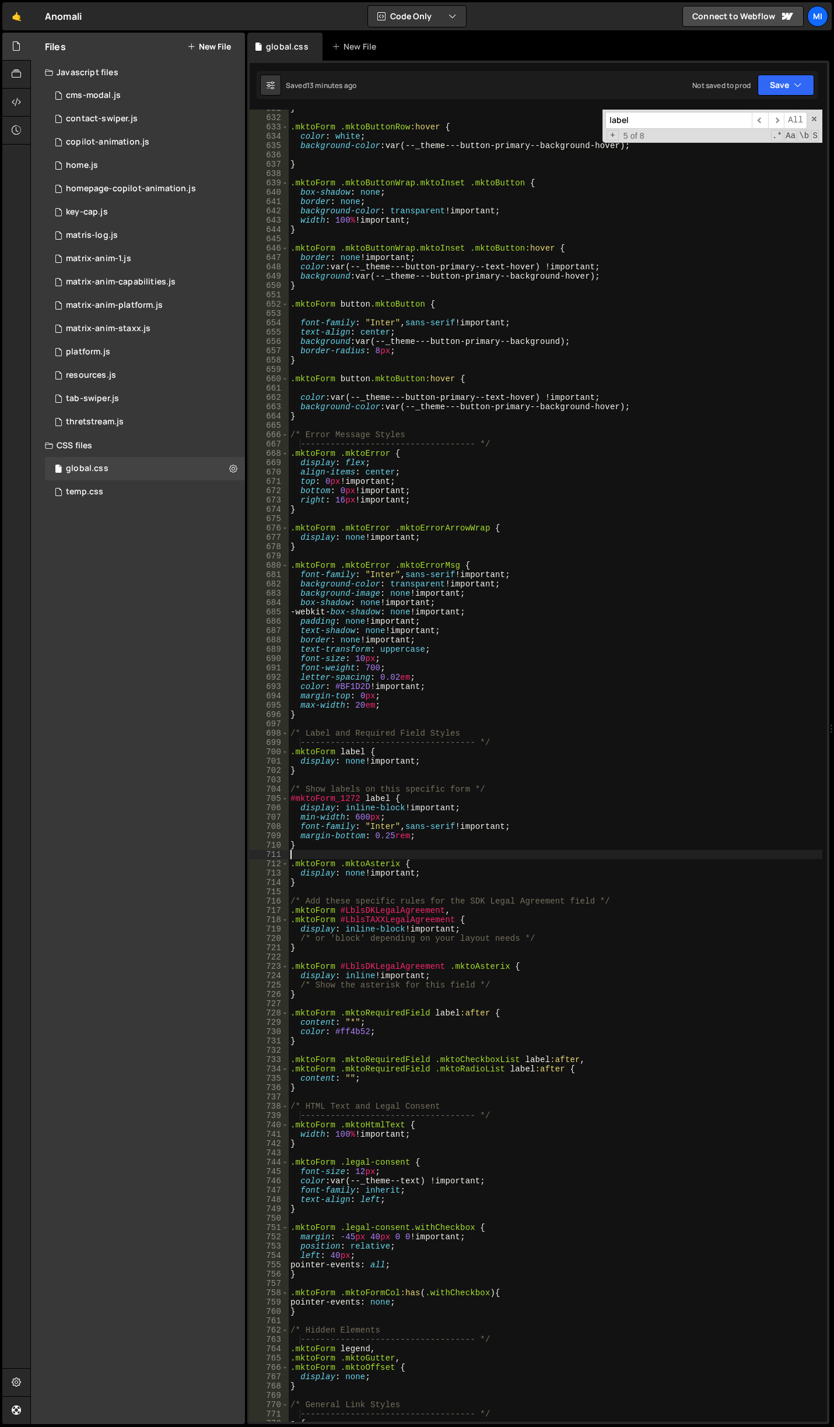
scroll to position [0, 0]
drag, startPoint x: 313, startPoint y: 773, endPoint x: 281, endPoint y: 753, distance: 37.2
click at [281, 753] on div "631 632 633 634 635 636 637 638 639 640 641 642 643 644 645 646 647 648 649 650…" at bounding box center [538, 766] width 577 height 1312
type textarea ".mktoForm label { display: none !important;"
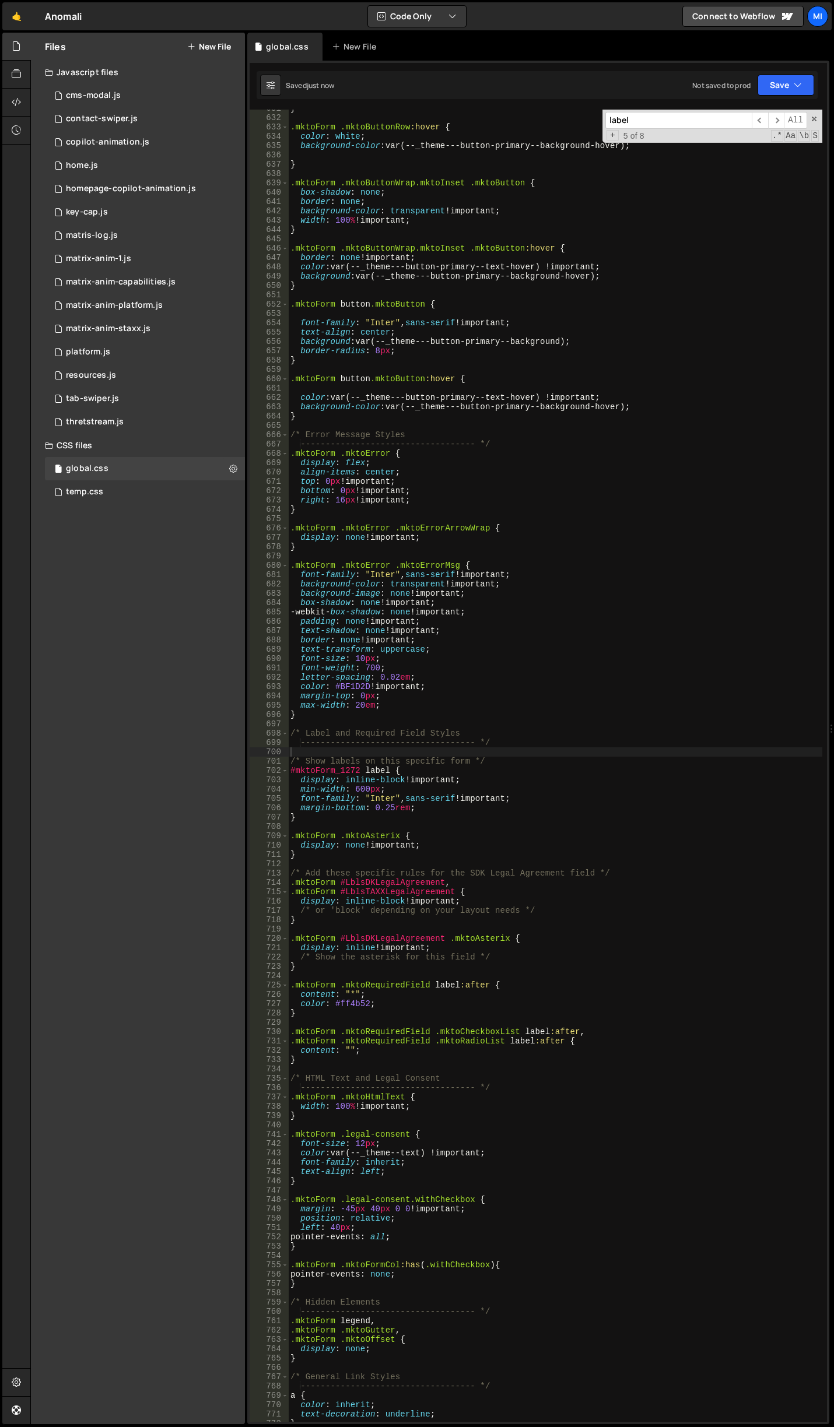
click at [627, 613] on div "} .mktoForm .mktoButtonRow :hover { color : white ; background-color : var(--_t…" at bounding box center [555, 769] width 534 height 1331
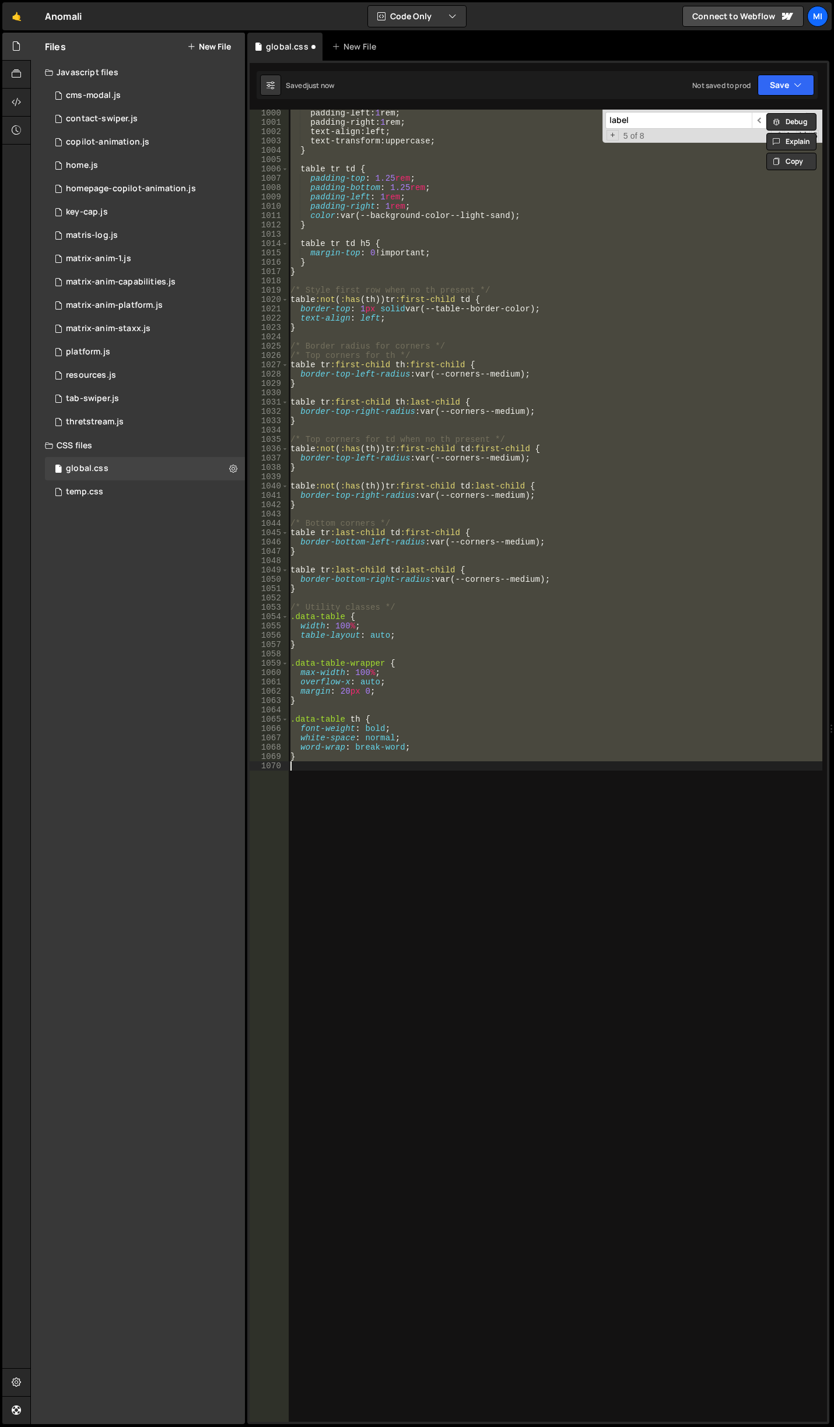
scroll to position [6126, 0]
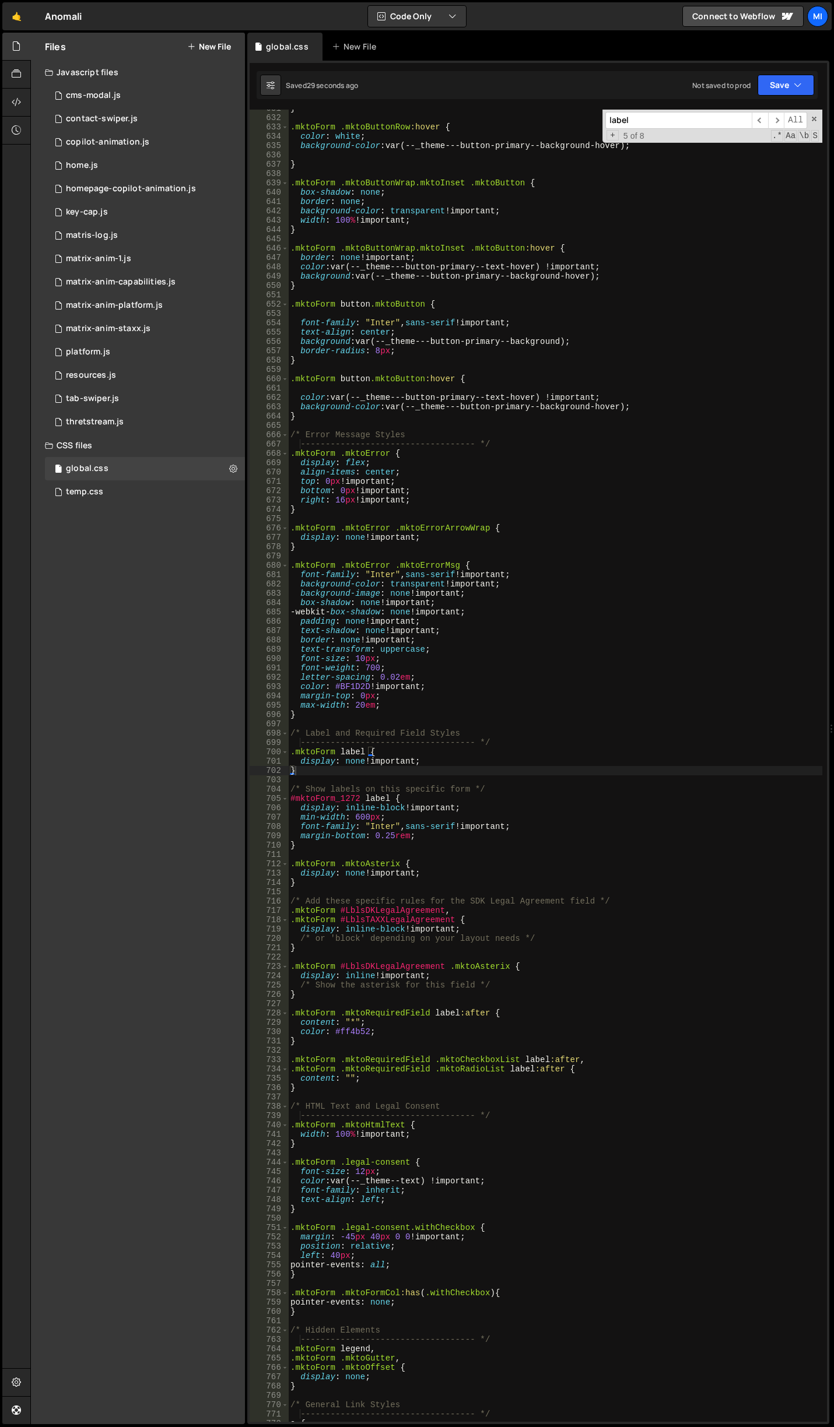
click at [356, 838] on div "} .mktoForm .mktoButtonRow :hover { color : white ; background-color : var(--_t…" at bounding box center [555, 769] width 534 height 1331
click at [385, 799] on div "} .mktoForm .mktoButtonRow :hover { color : white ; background-color : var(--_t…" at bounding box center [555, 769] width 534 height 1331
paste textarea "}"
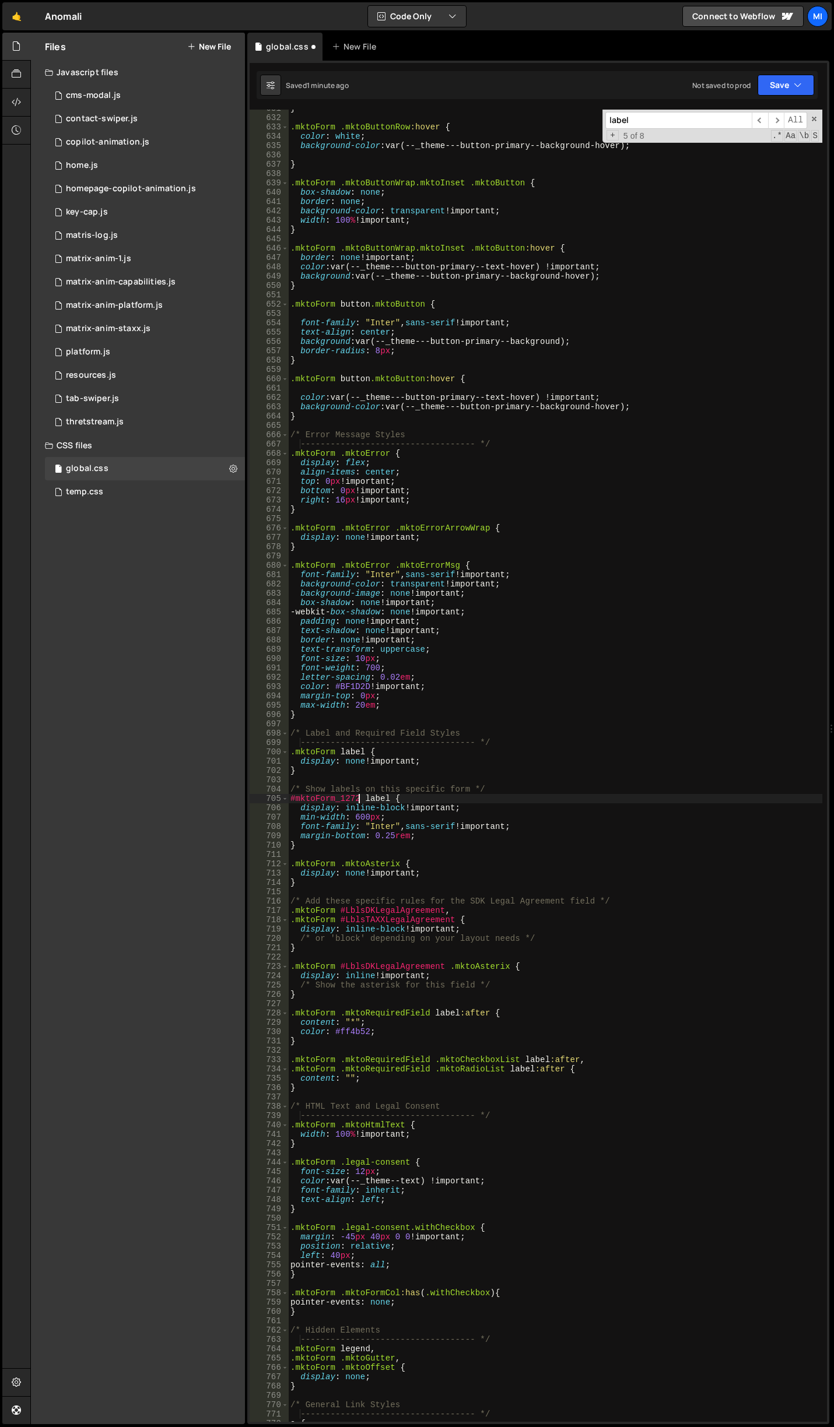
click at [361, 794] on div "} .mktoForm .mktoButtonRow :hover { color : white ; background-color : var(--_t…" at bounding box center [555, 769] width 534 height 1331
drag, startPoint x: 361, startPoint y: 795, endPoint x: 290, endPoint y: 798, distance: 71.2
click at [290, 798] on div "} .mktoForm .mktoButtonRow :hover { color : white ; background-color : var(--_t…" at bounding box center [555, 769] width 534 height 1331
click at [394, 845] on div "} .mktoForm .mktoButtonRow :hover { color : white ; background-color : var(--_t…" at bounding box center [555, 769] width 534 height 1331
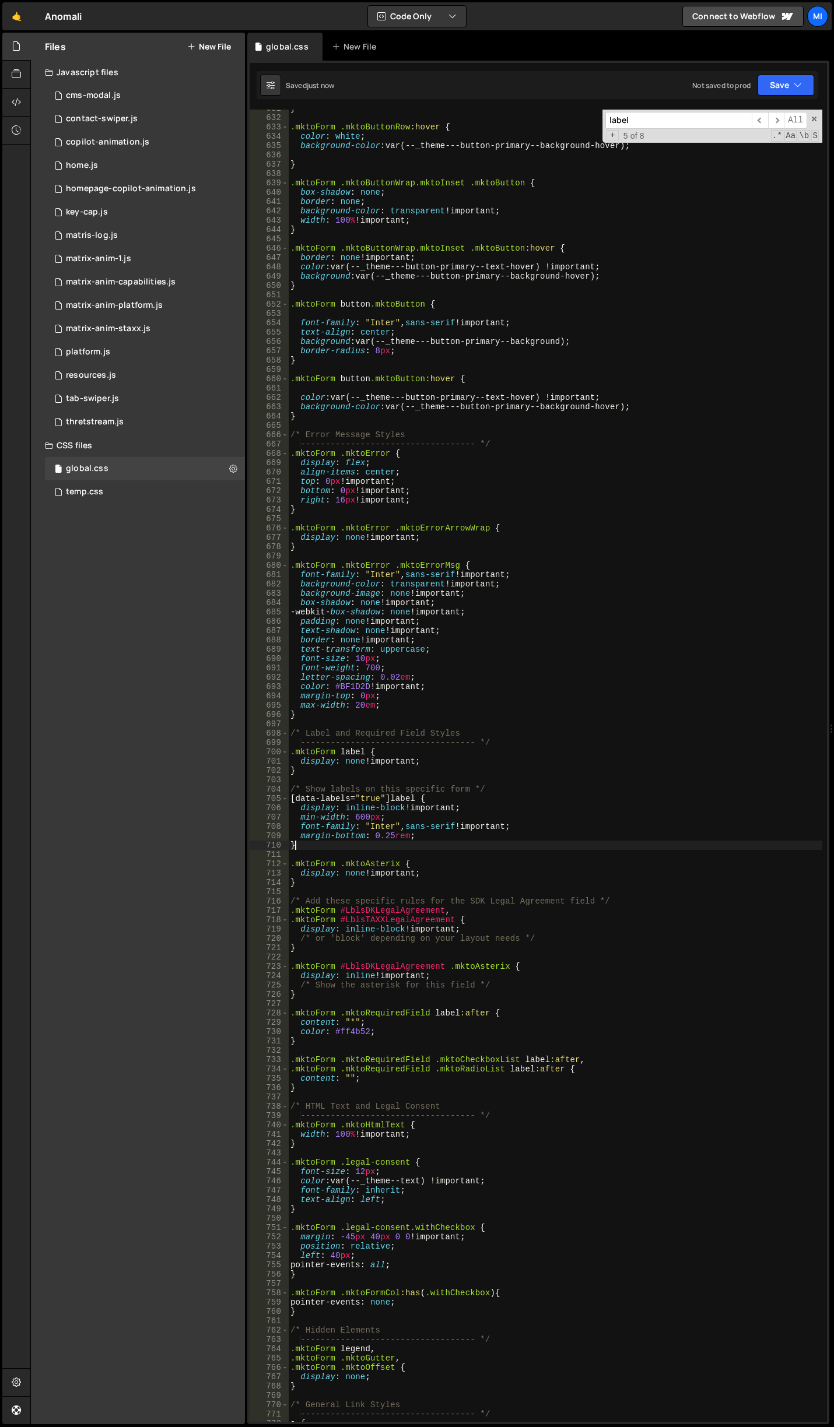
scroll to position [0, 0]
drag, startPoint x: 345, startPoint y: 809, endPoint x: 401, endPoint y: 810, distance: 56.0
click at [401, 810] on div "} .mktoForm .mktoButtonRow :hover { color : white ; background-color : var(--_t…" at bounding box center [555, 769] width 534 height 1331
click at [360, 831] on div "} .mktoForm .mktoButtonRow :hover { color : white ; background-color : var(--_t…" at bounding box center [555, 769] width 534 height 1331
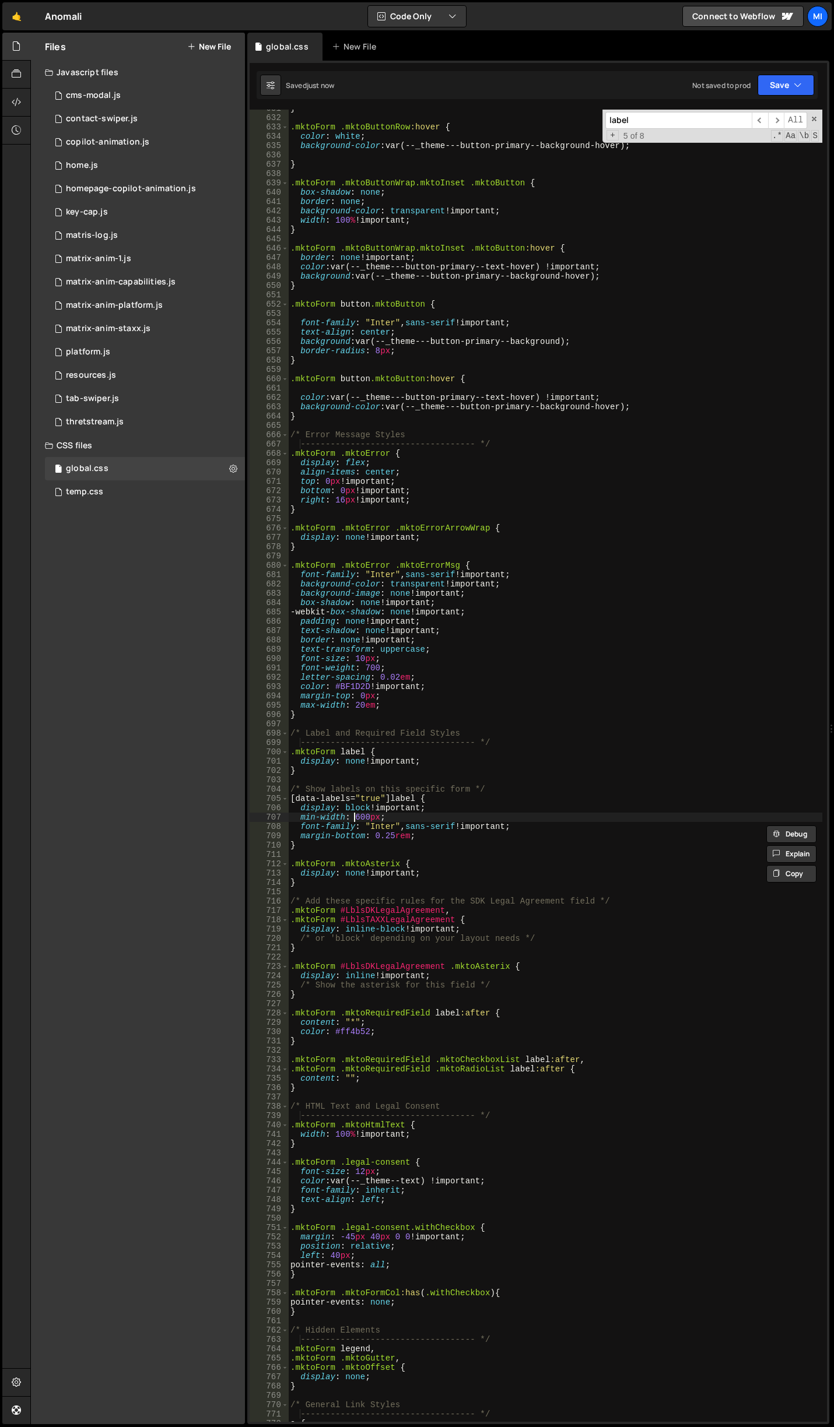
click at [355, 818] on div "} .mktoForm .mktoButtonRow :hover { color : white ; background-color : var(--_t…" at bounding box center [555, 769] width 534 height 1331
type textarea "min-width: 600px;"
